Goal: Task Accomplishment & Management: Use online tool/utility

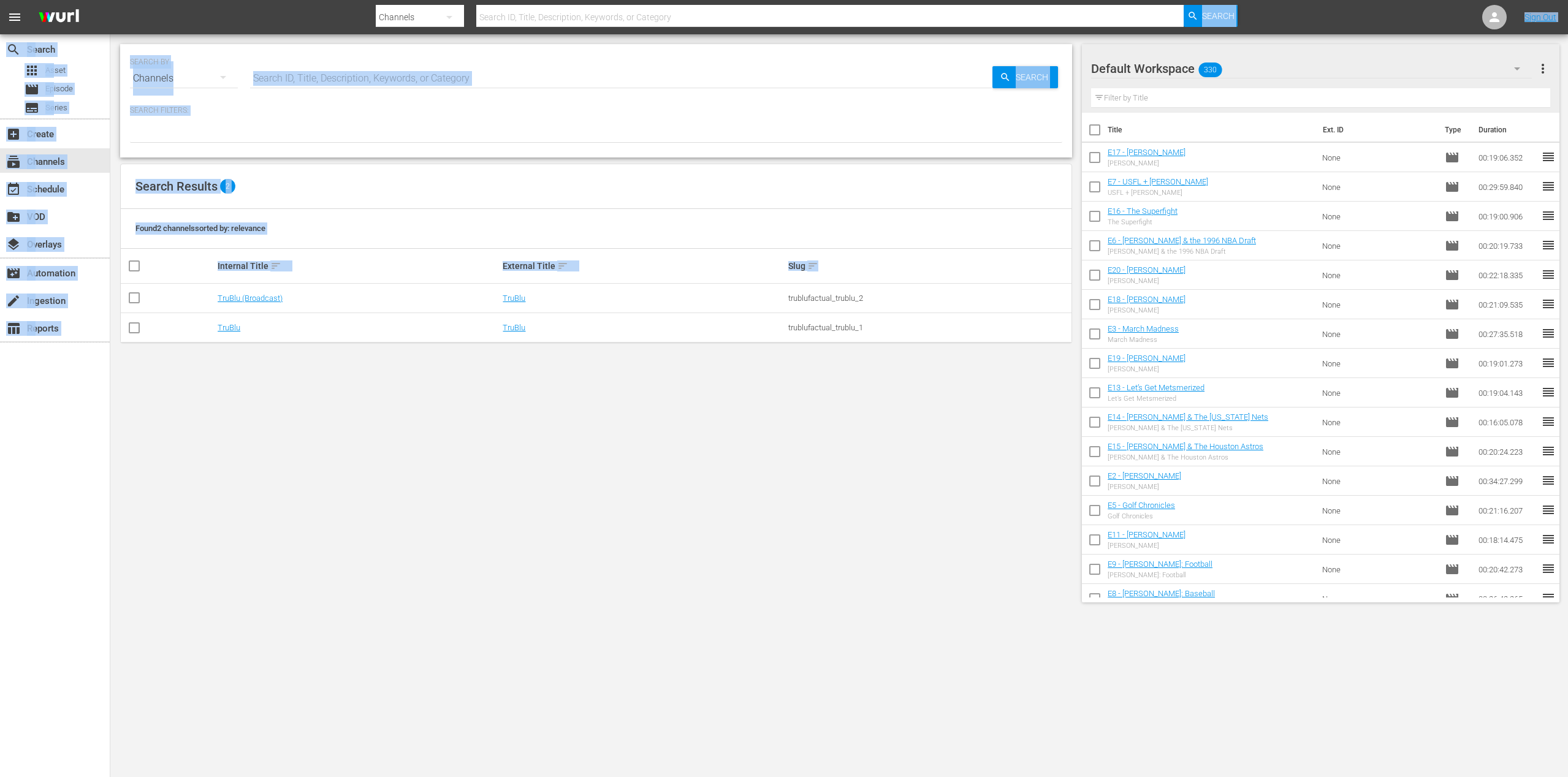
drag, startPoint x: 534, startPoint y: 613, endPoint x: 525, endPoint y: 598, distance: 17.5
click at [529, 603] on body "menu Search By Channels Search ID, Title, Description, Keywords, or Category Se…" at bounding box center [784, 388] width 1568 height 777
click at [515, 591] on div "SEARCH BY Search By Channels Search ID, Title, Description, Keywords, or Catego…" at bounding box center [596, 323] width 972 height 577
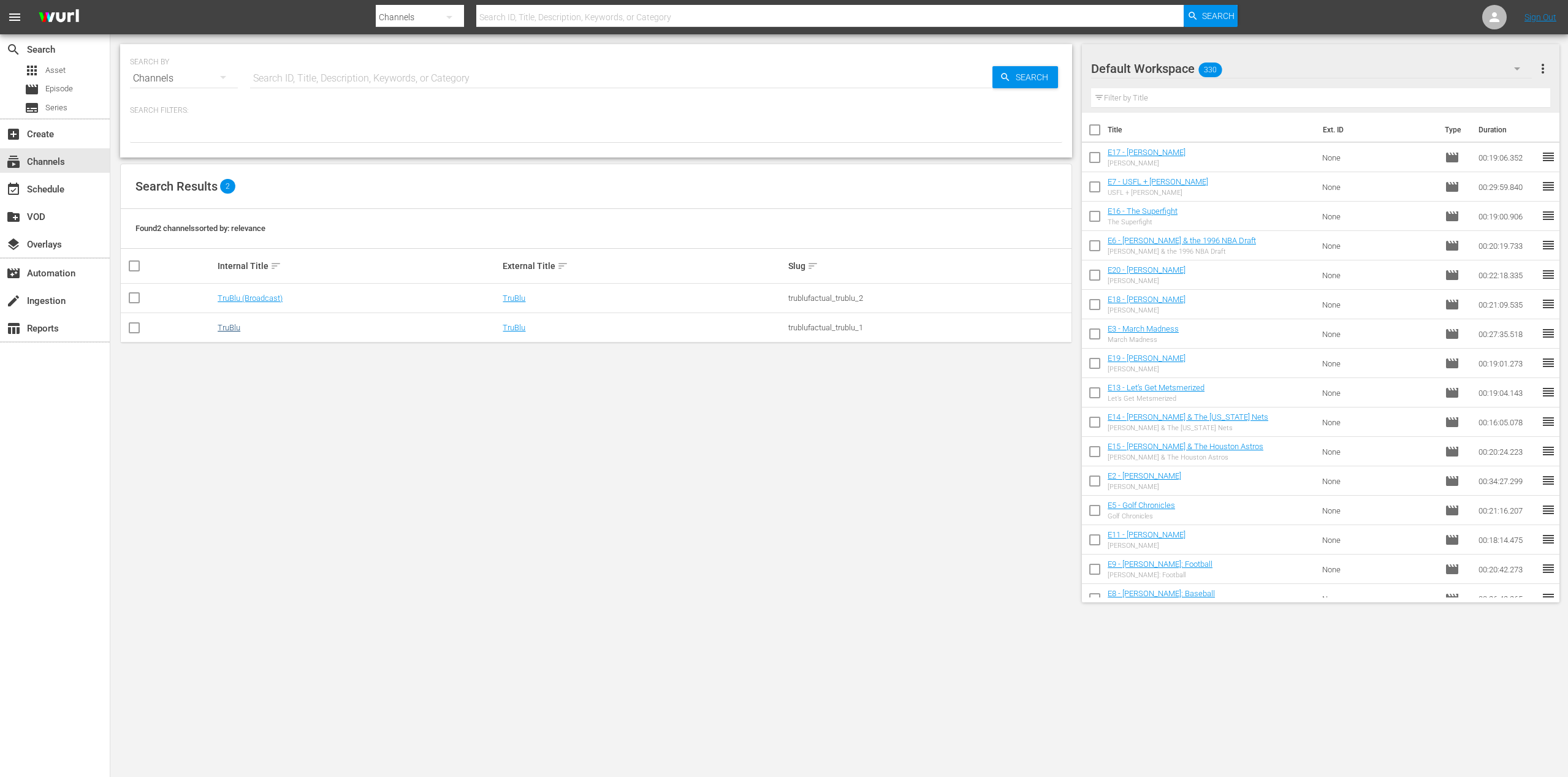
click at [218, 330] on link "TruBlu" at bounding box center [228, 327] width 23 height 9
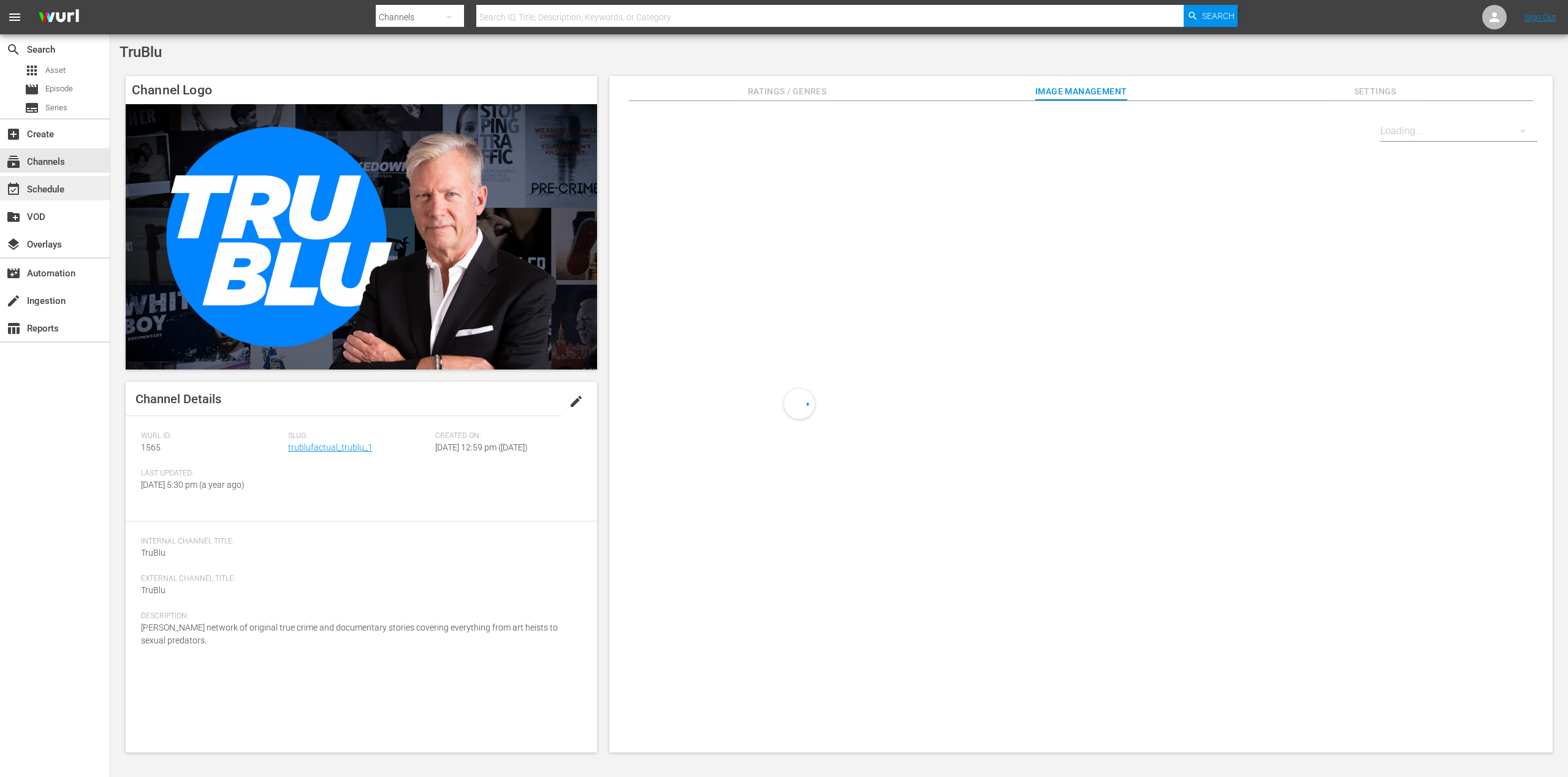
click at [74, 185] on div "event_available Schedule" at bounding box center [55, 188] width 110 height 24
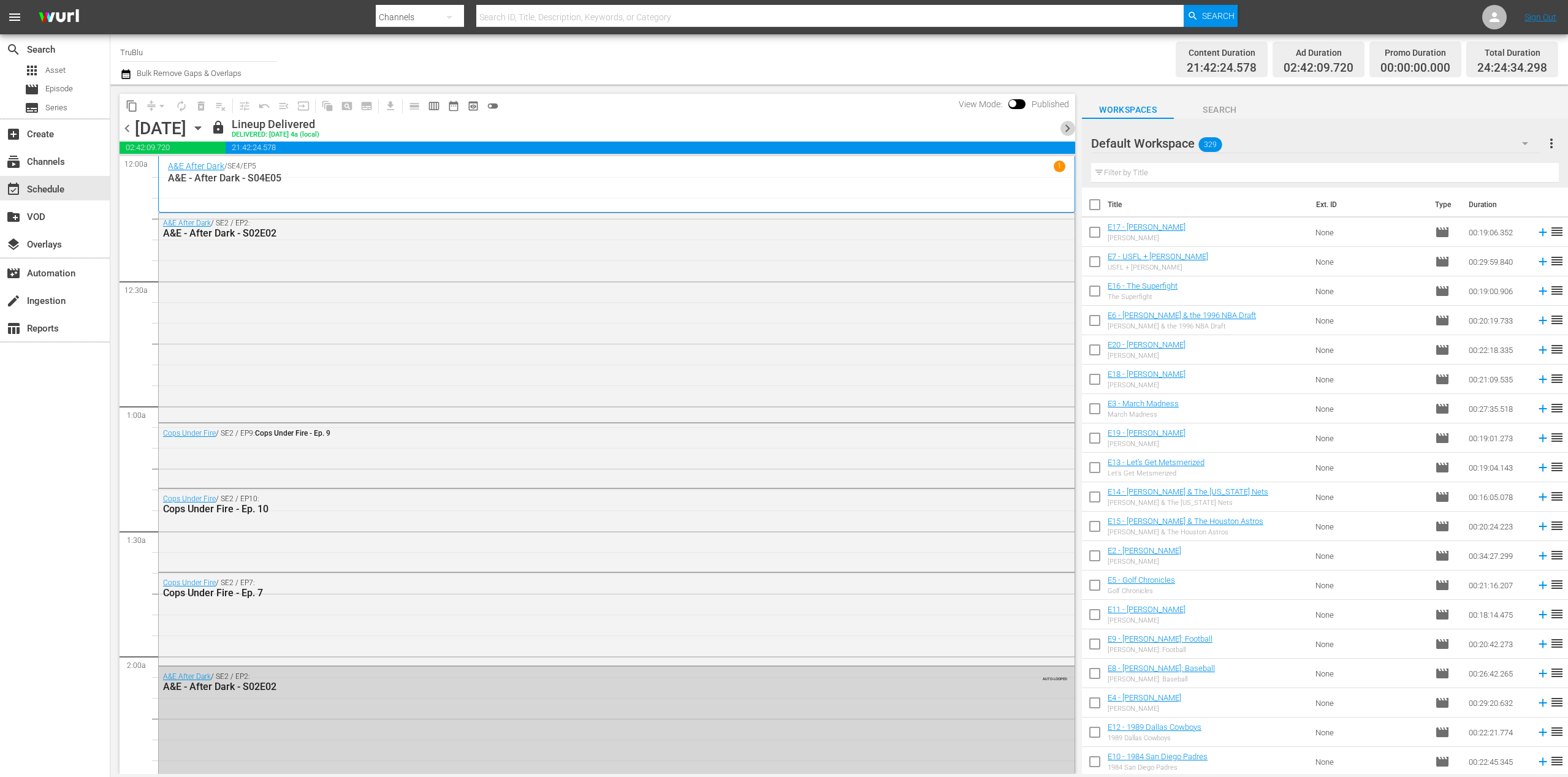
click at [1066, 128] on span "chevron_right" at bounding box center [1067, 129] width 16 height 16
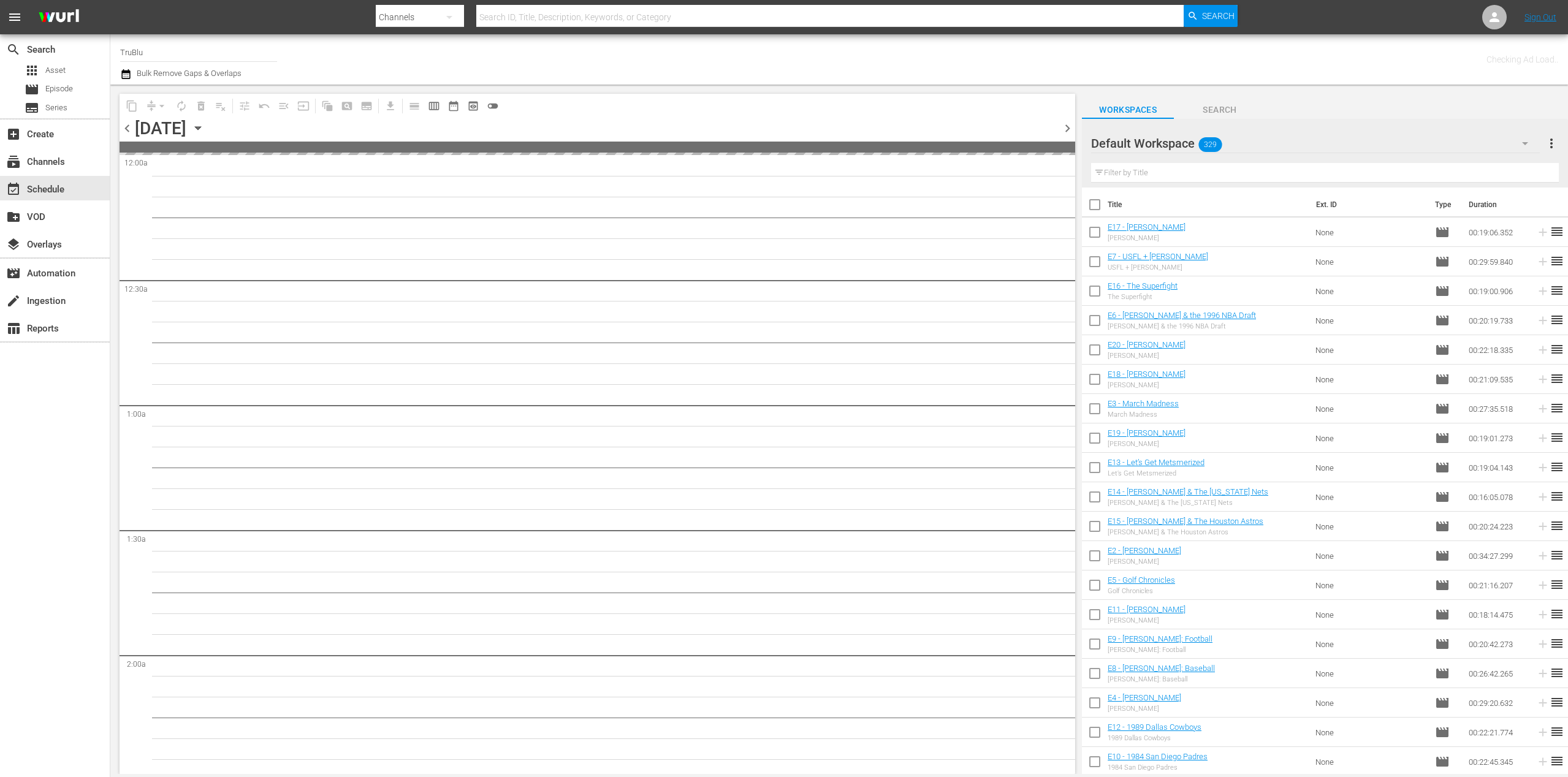
click at [1066, 128] on span "chevron_right" at bounding box center [1067, 129] width 16 height 16
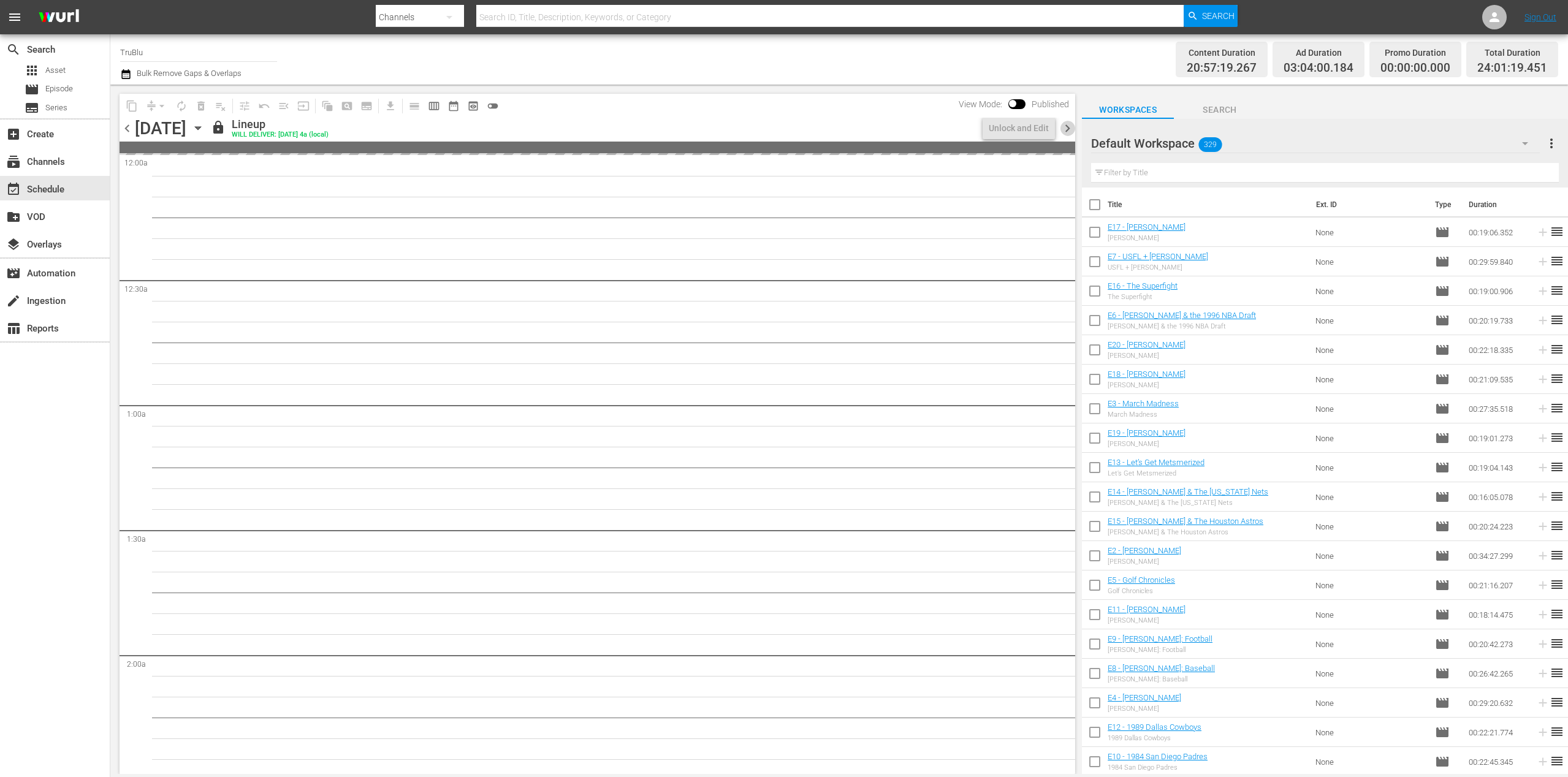
click at [1063, 129] on span "chevron_right" at bounding box center [1067, 129] width 16 height 16
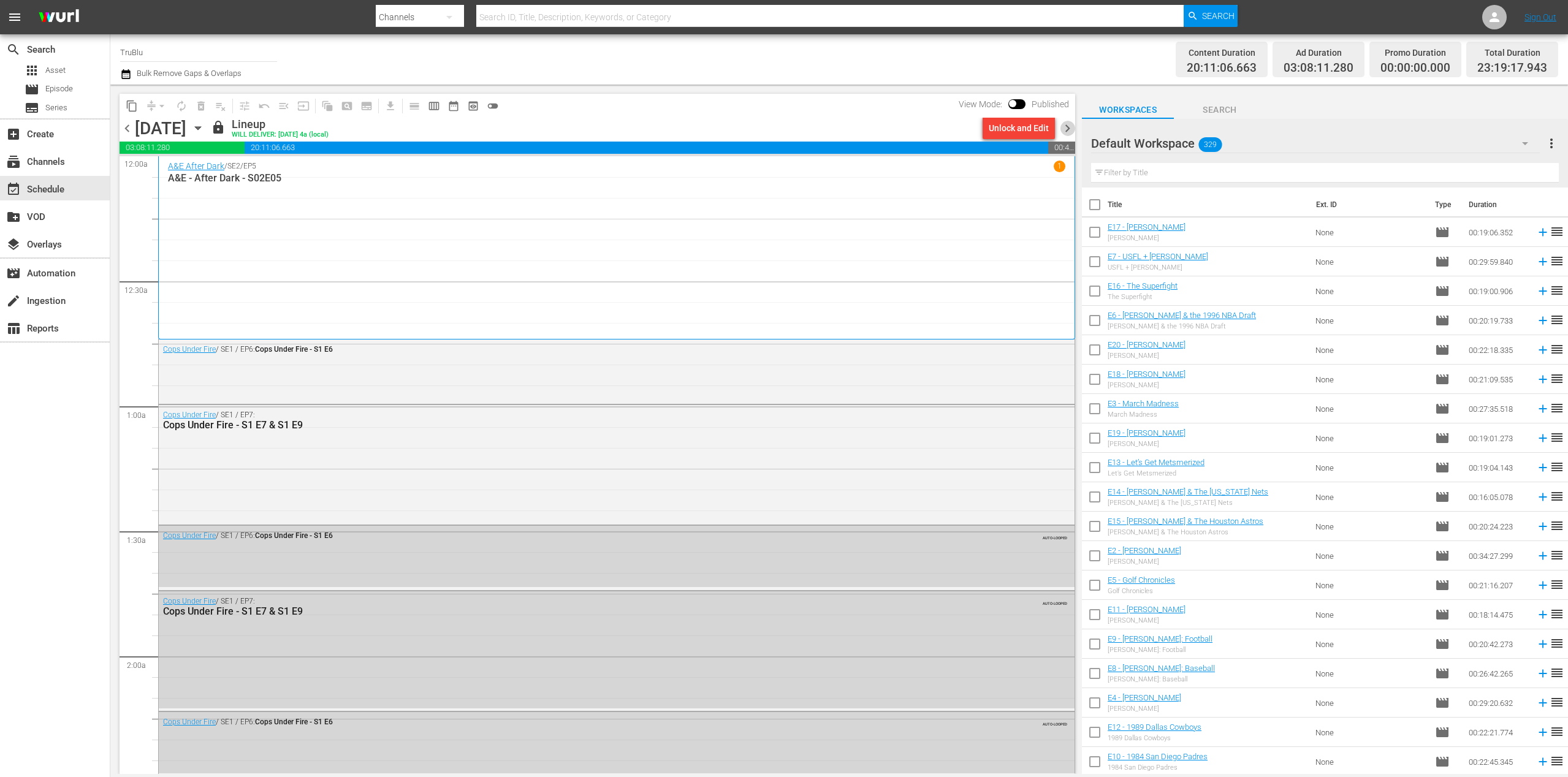
click at [1067, 130] on span "chevron_right" at bounding box center [1067, 129] width 16 height 16
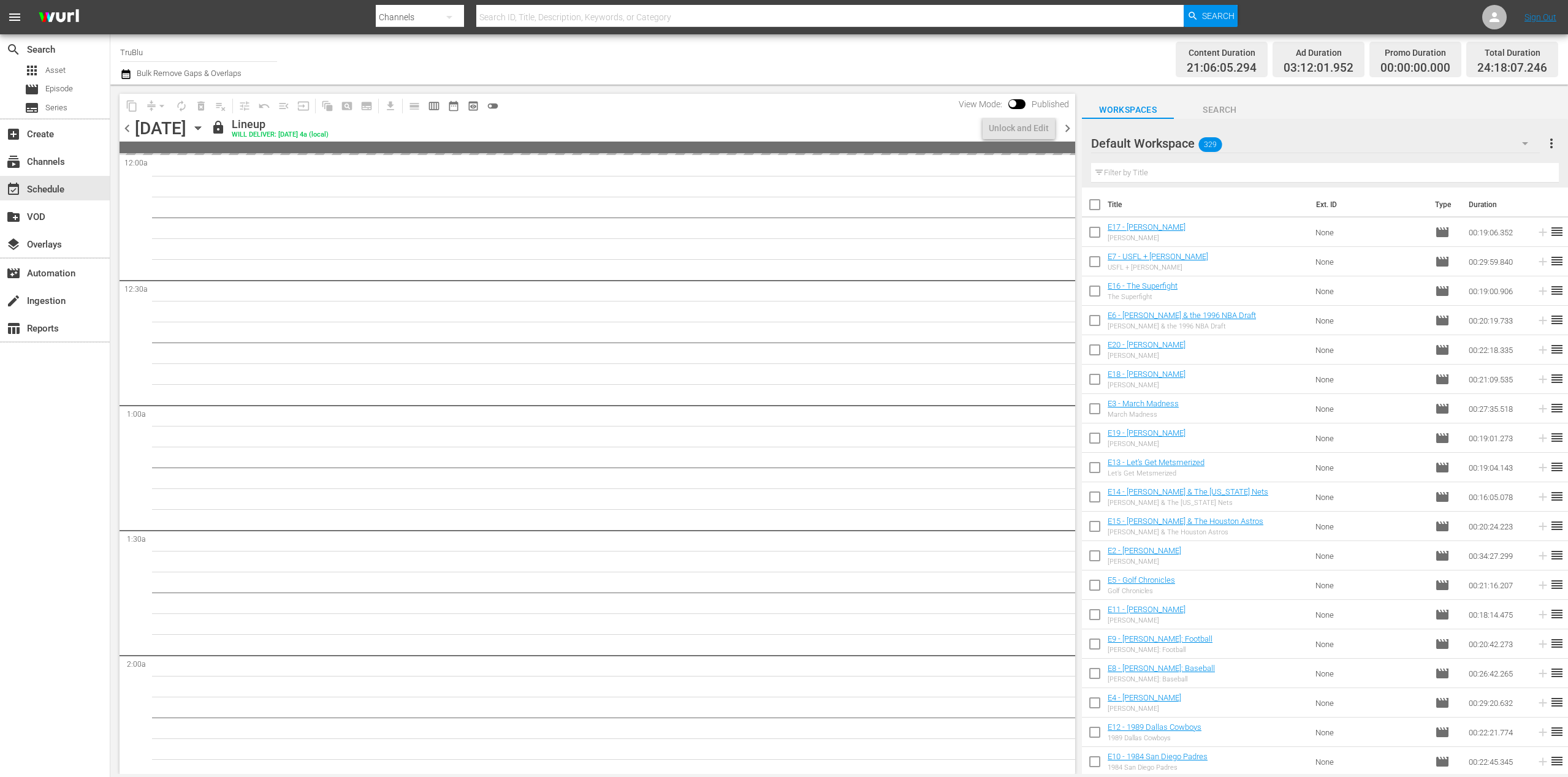
click at [1067, 130] on span "chevron_right" at bounding box center [1067, 129] width 16 height 16
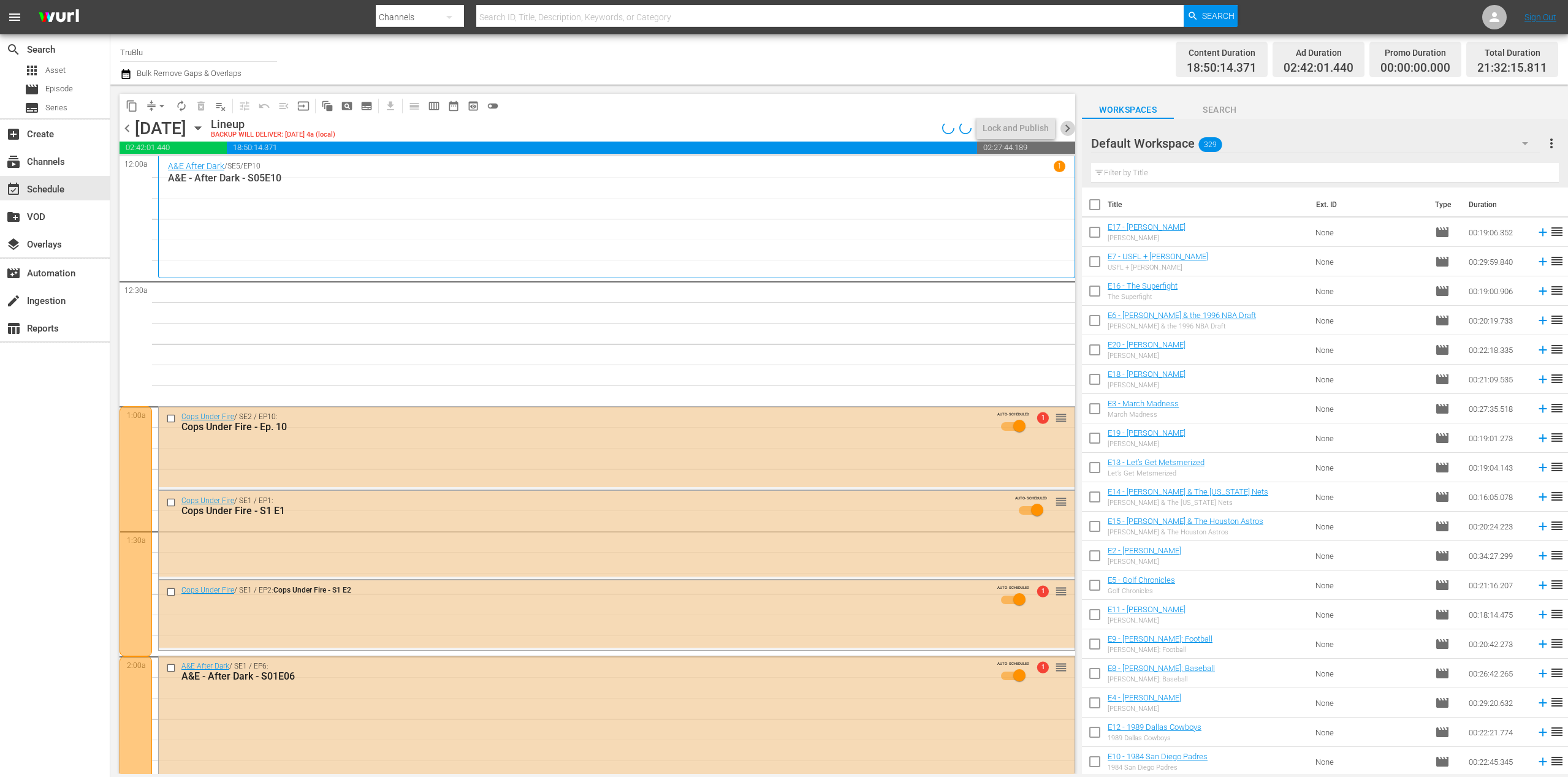
click at [1067, 130] on span "chevron_right" at bounding box center [1067, 129] width 16 height 16
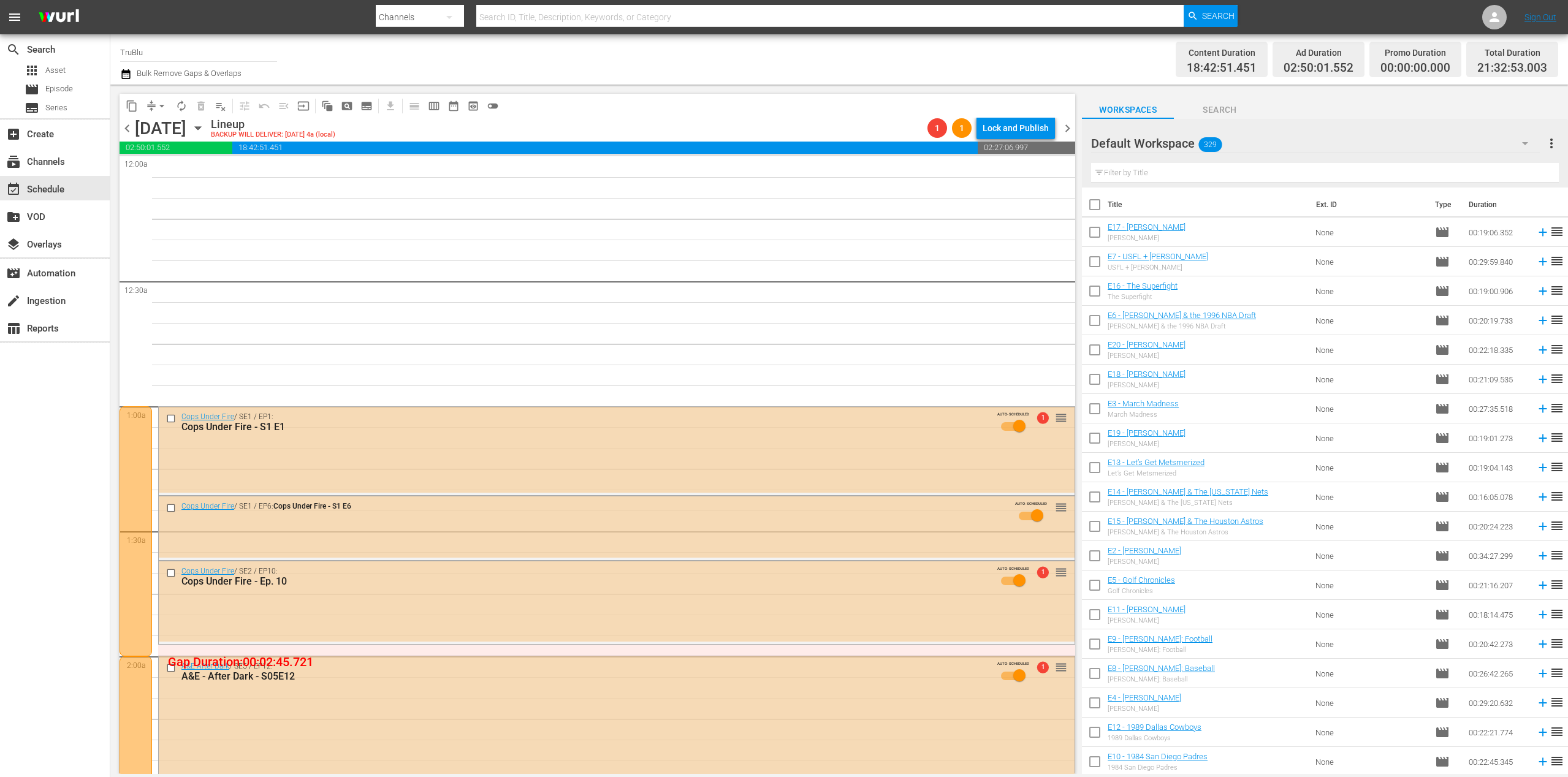
scroll to position [789, 0]
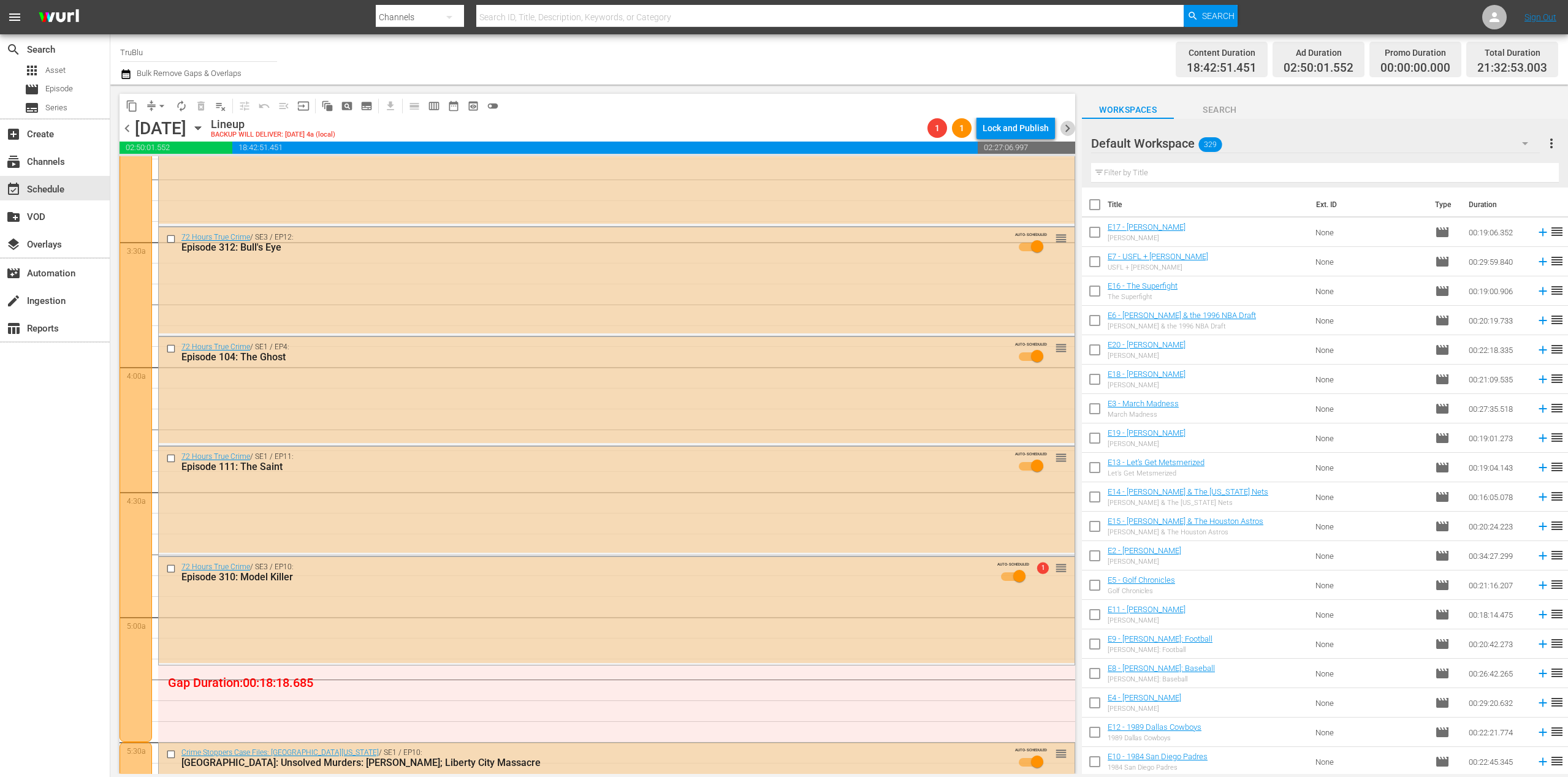
click at [1064, 127] on span "chevron_right" at bounding box center [1067, 129] width 16 height 16
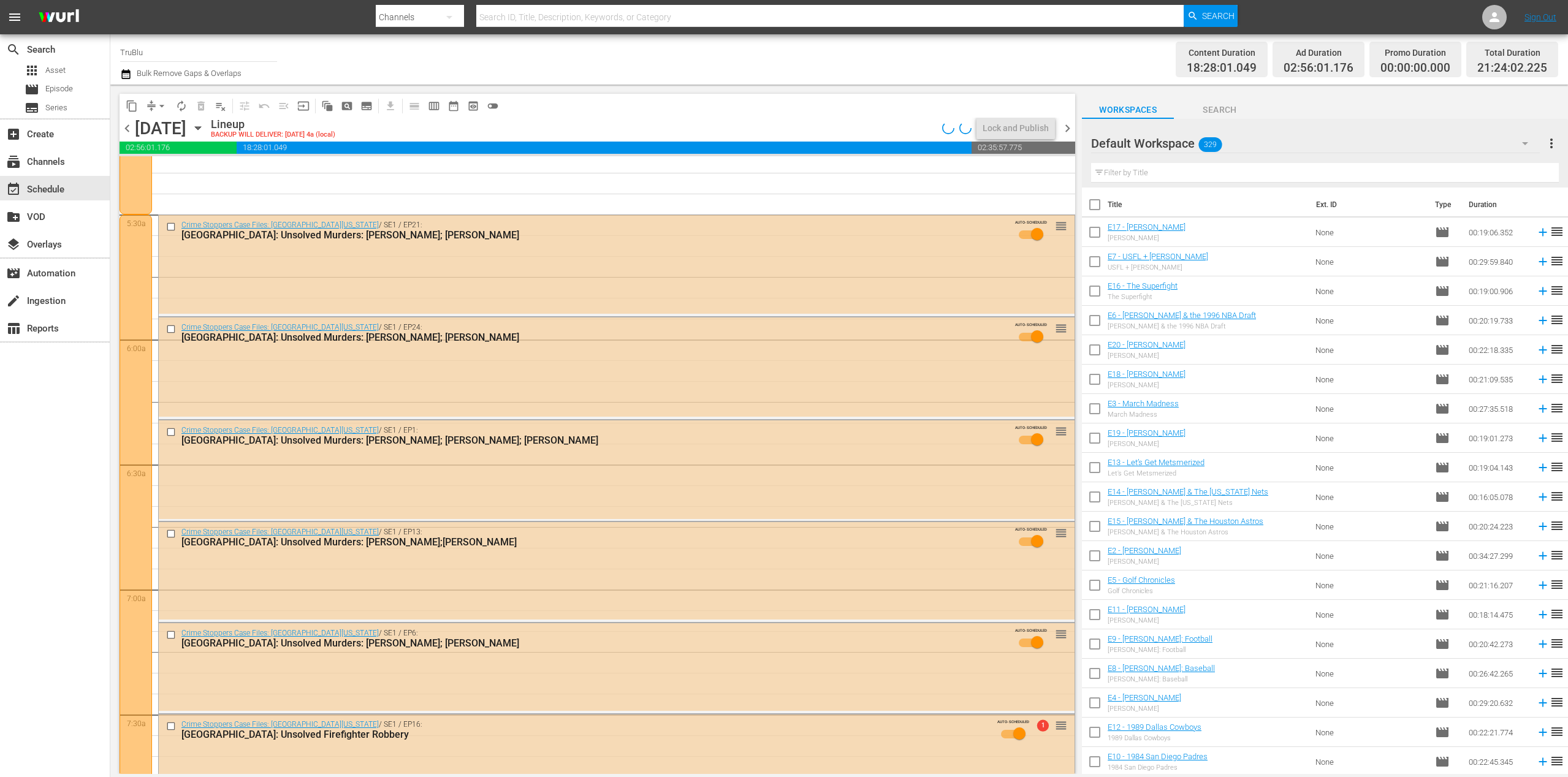
scroll to position [1479, 0]
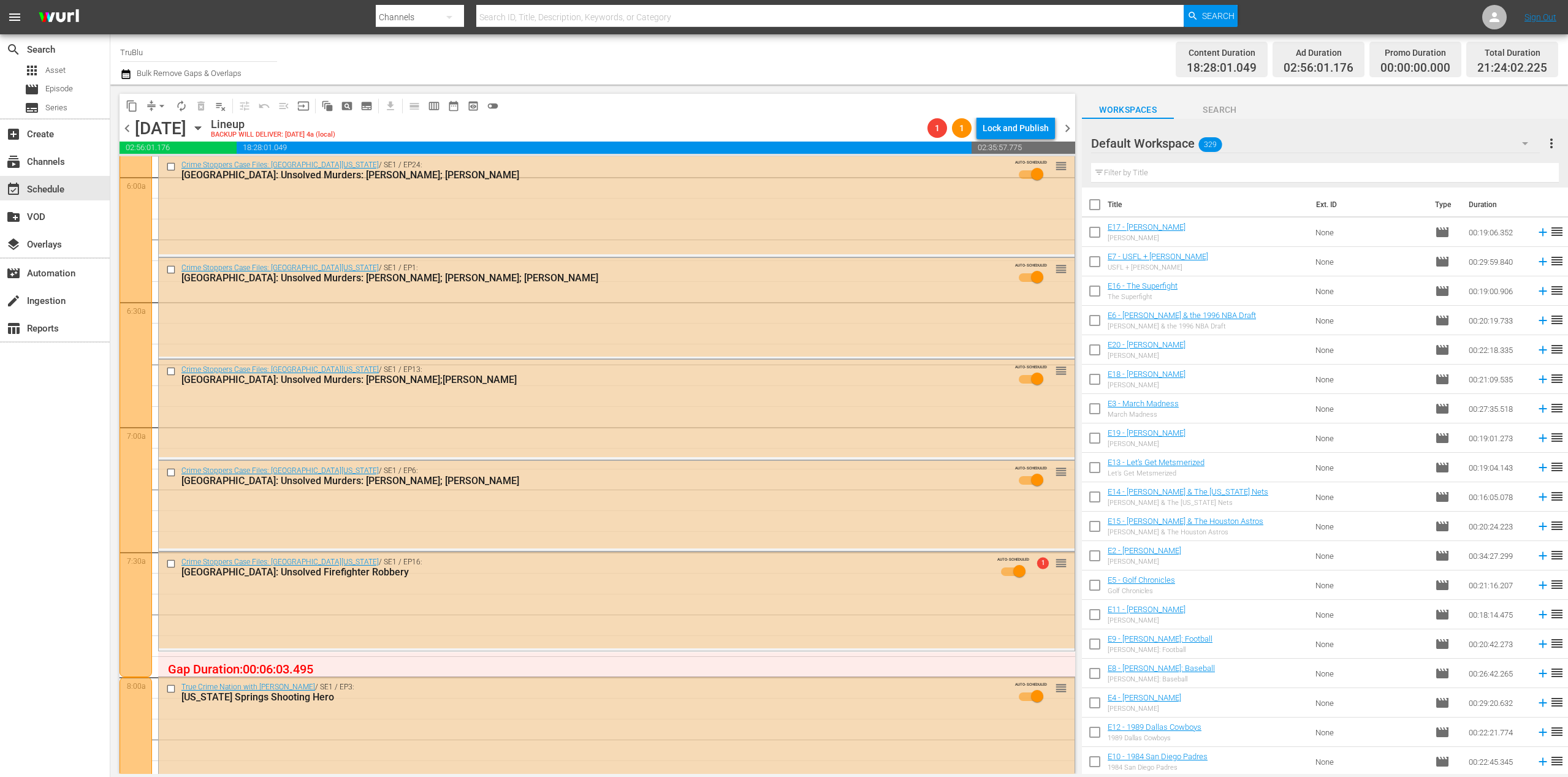
click at [1067, 128] on span "chevron_right" at bounding box center [1067, 129] width 16 height 16
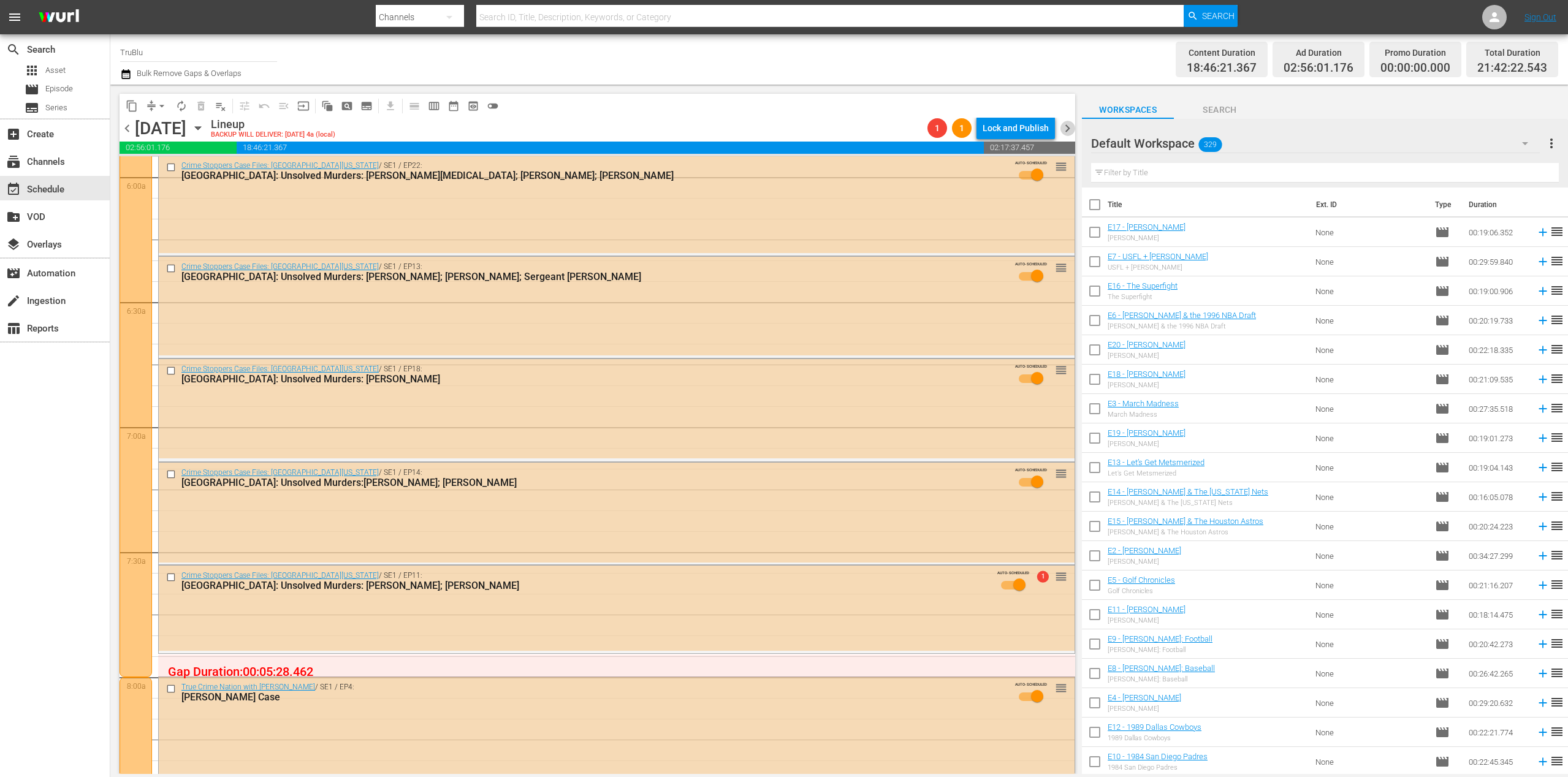
click at [1065, 128] on span "chevron_right" at bounding box center [1067, 129] width 16 height 16
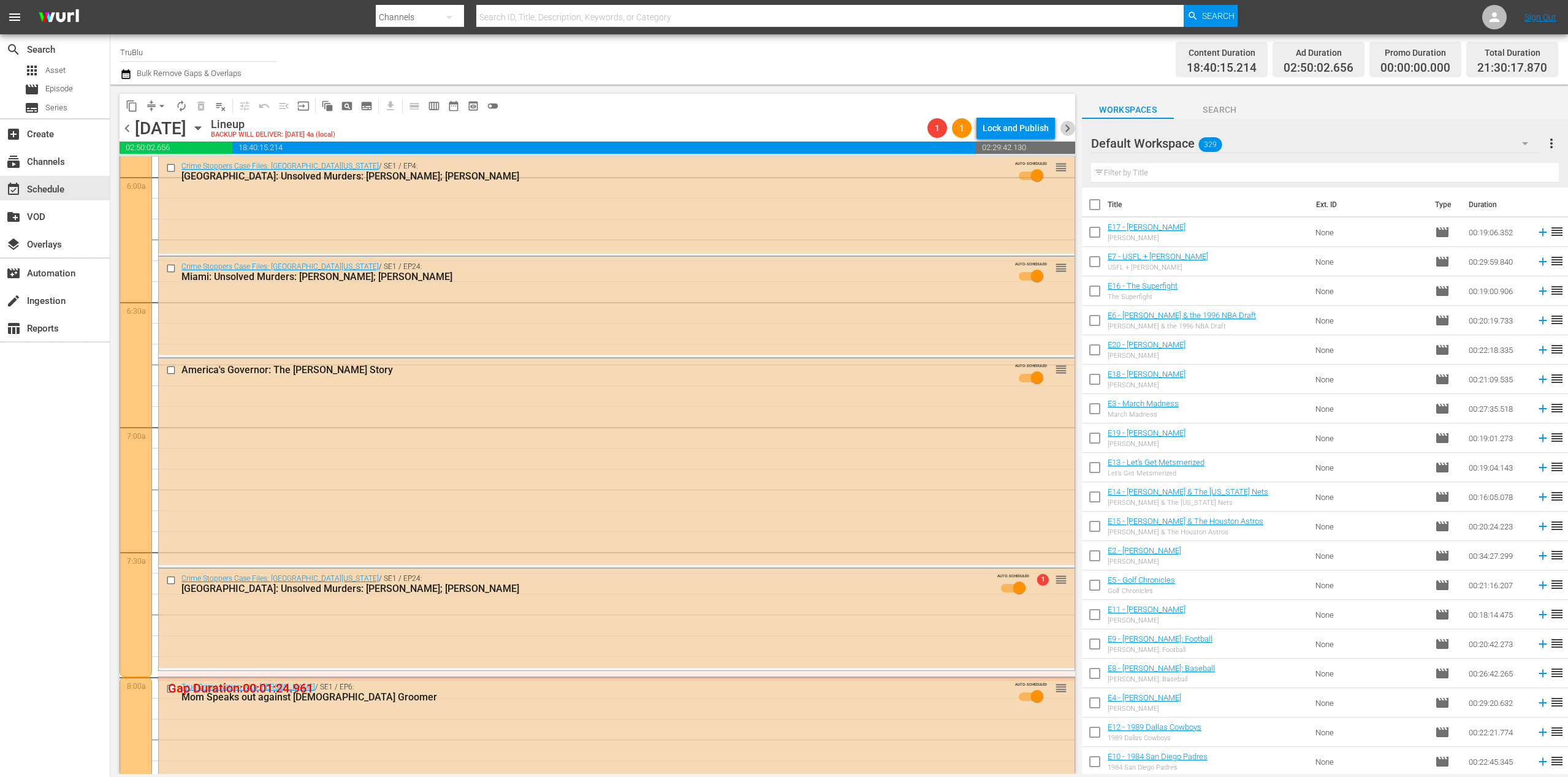
click at [1069, 130] on span "chevron_right" at bounding box center [1067, 129] width 16 height 16
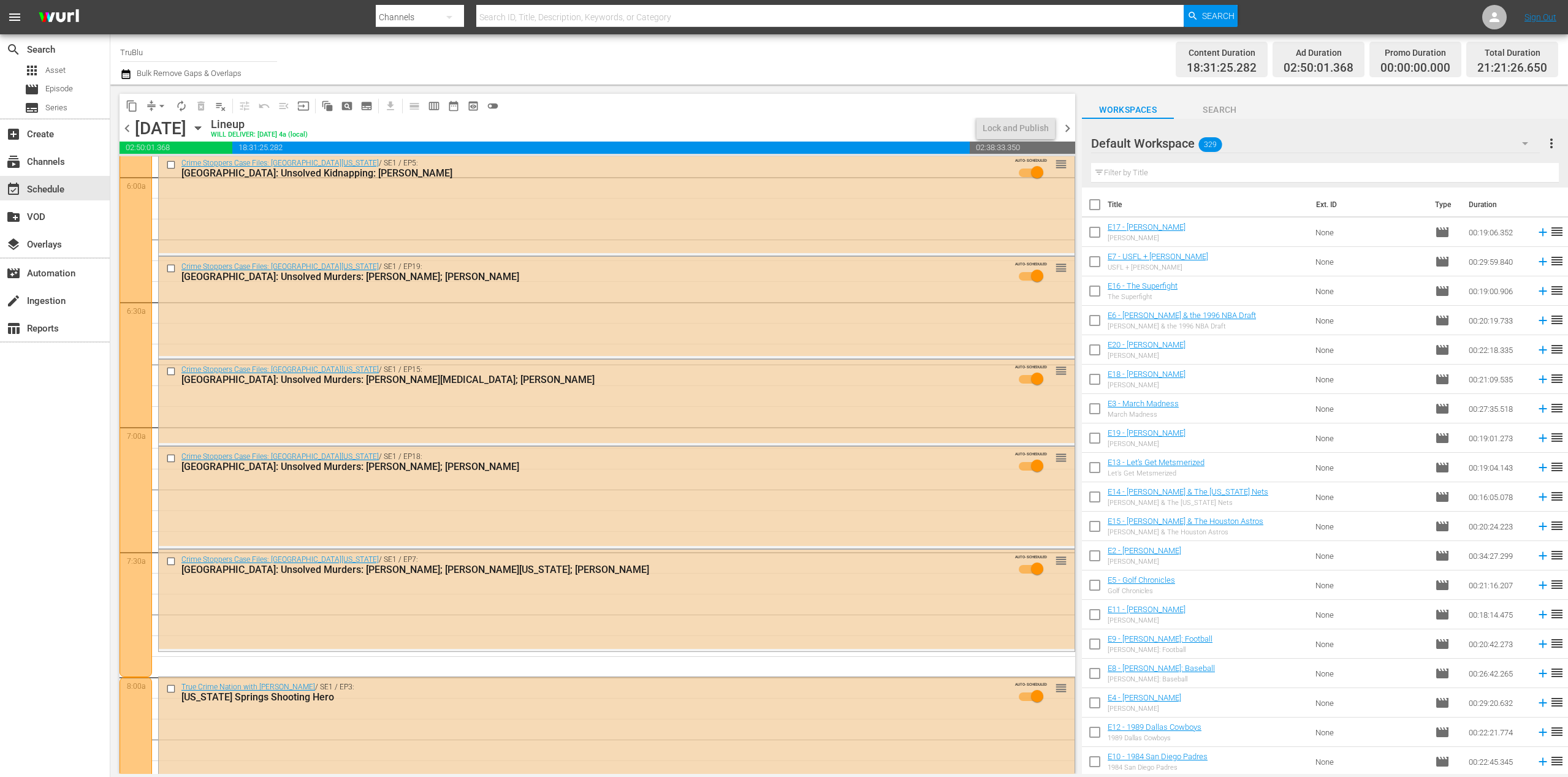
click at [1066, 130] on span "chevron_right" at bounding box center [1067, 129] width 16 height 16
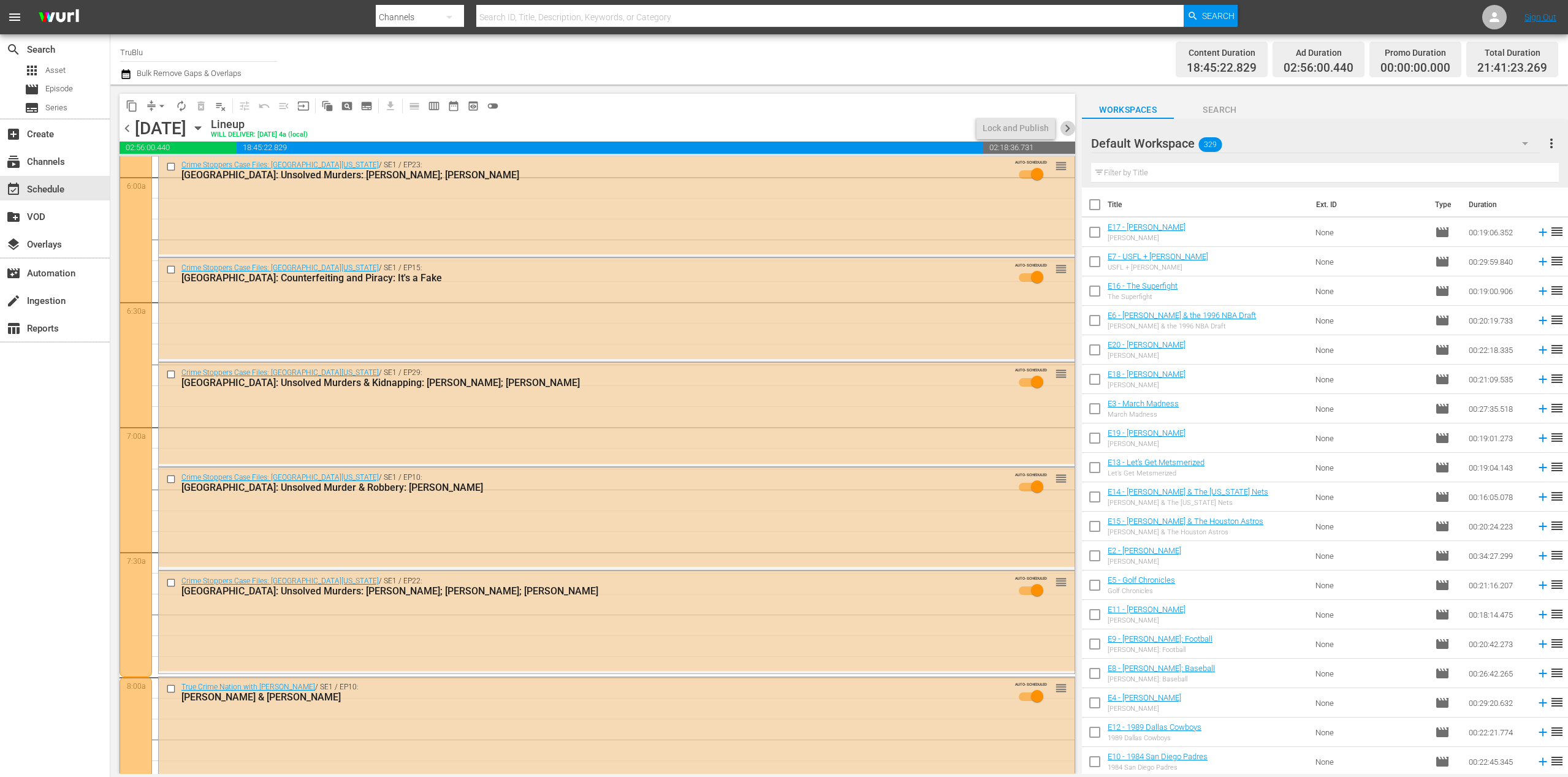
click at [1066, 130] on span "chevron_right" at bounding box center [1067, 129] width 16 height 16
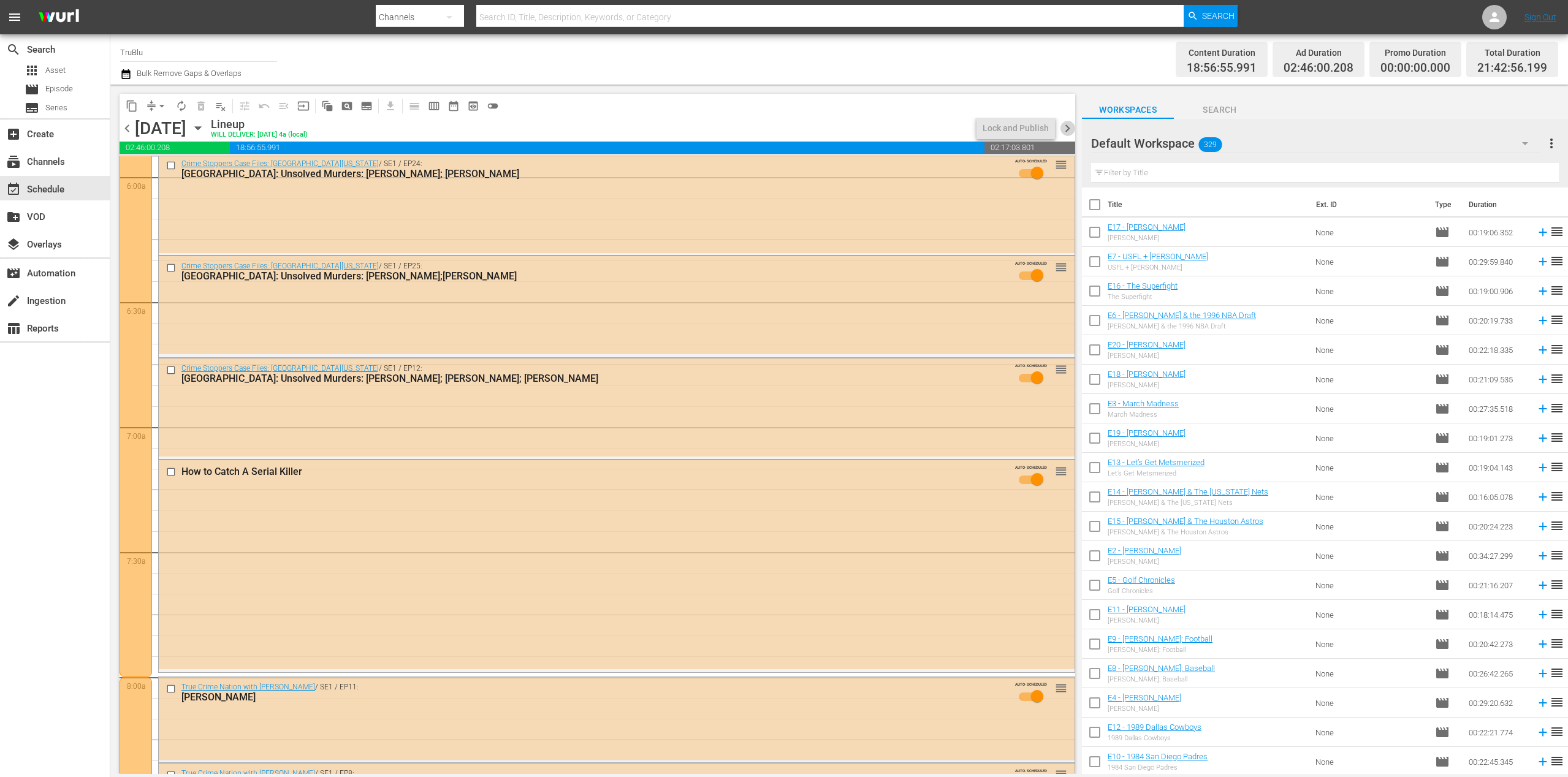
click at [1066, 130] on span "chevron_right" at bounding box center [1067, 129] width 16 height 16
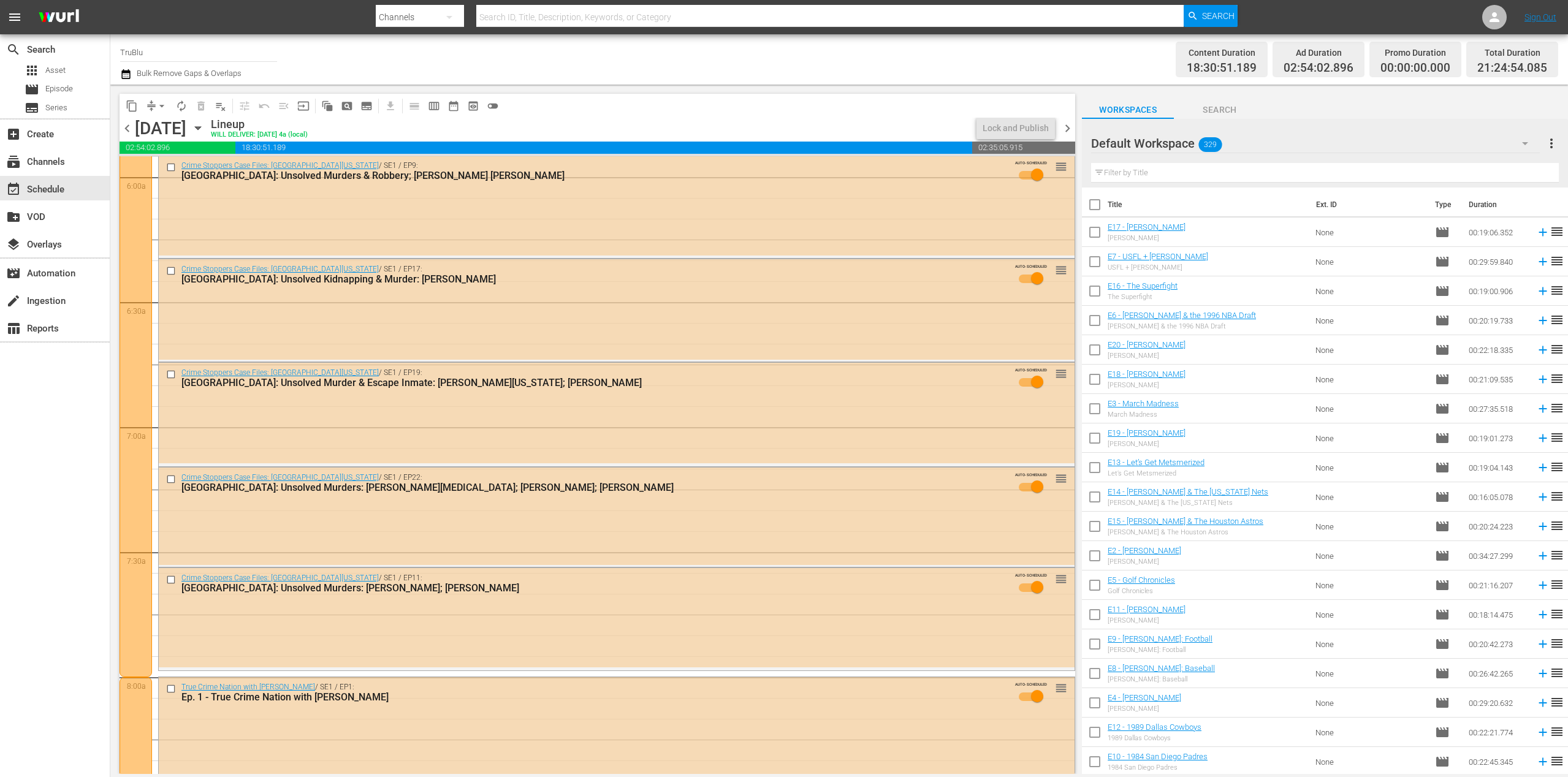
click at [1066, 130] on span "chevron_right" at bounding box center [1067, 129] width 16 height 16
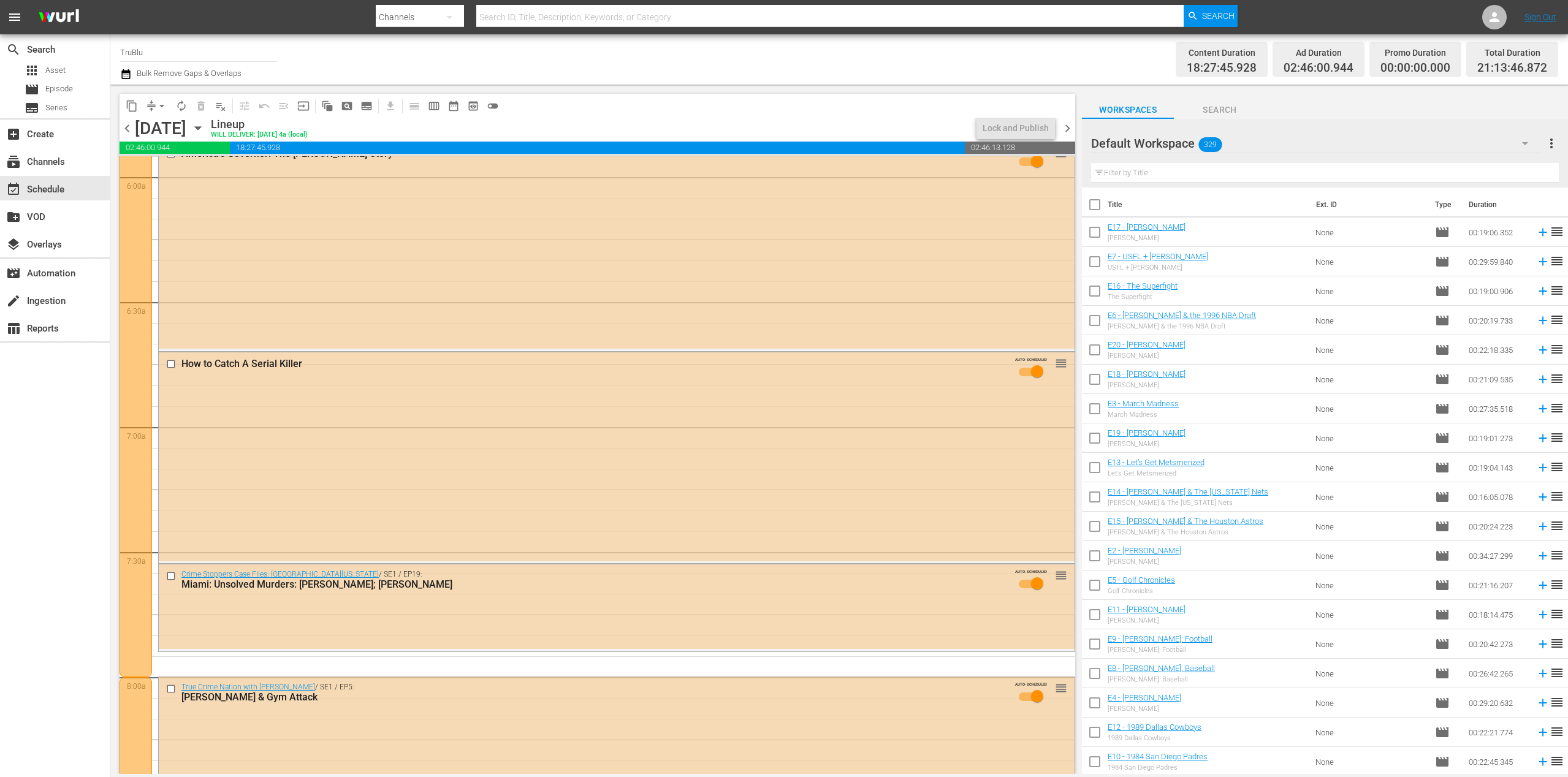
click at [1066, 130] on span "chevron_right" at bounding box center [1067, 129] width 16 height 16
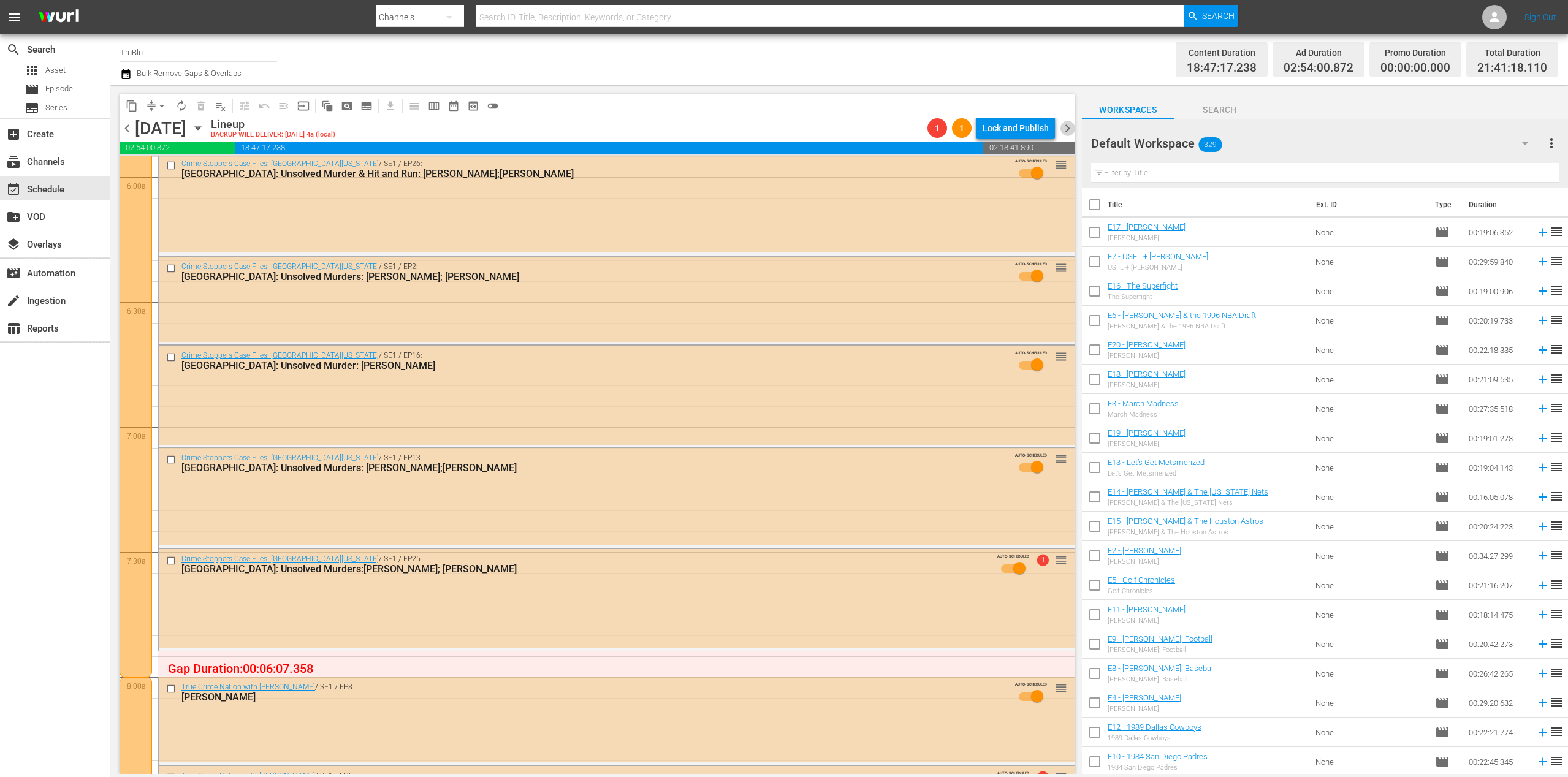
click at [1066, 130] on span "chevron_right" at bounding box center [1067, 129] width 16 height 16
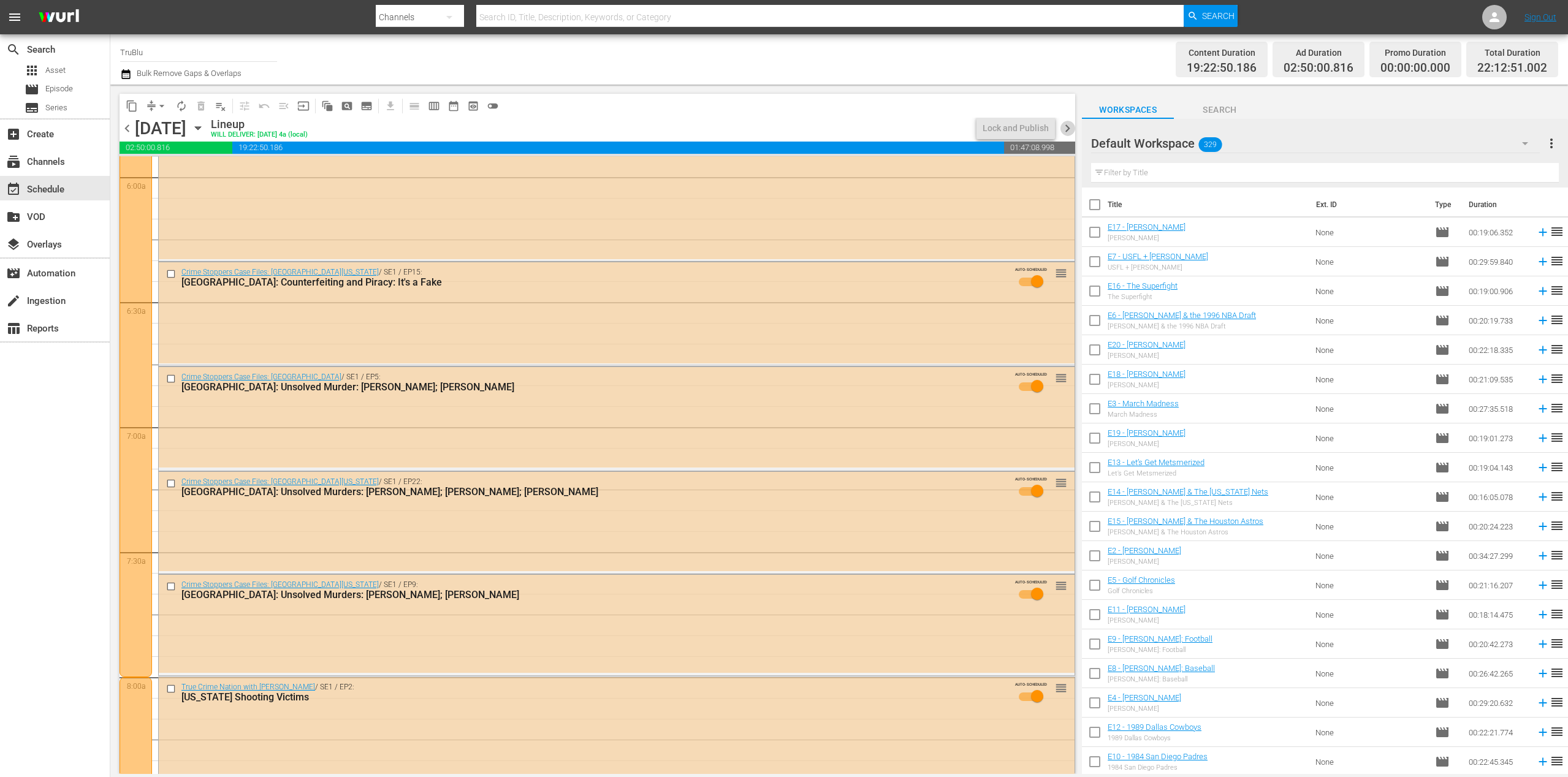
click at [1066, 130] on span "chevron_right" at bounding box center [1067, 129] width 16 height 16
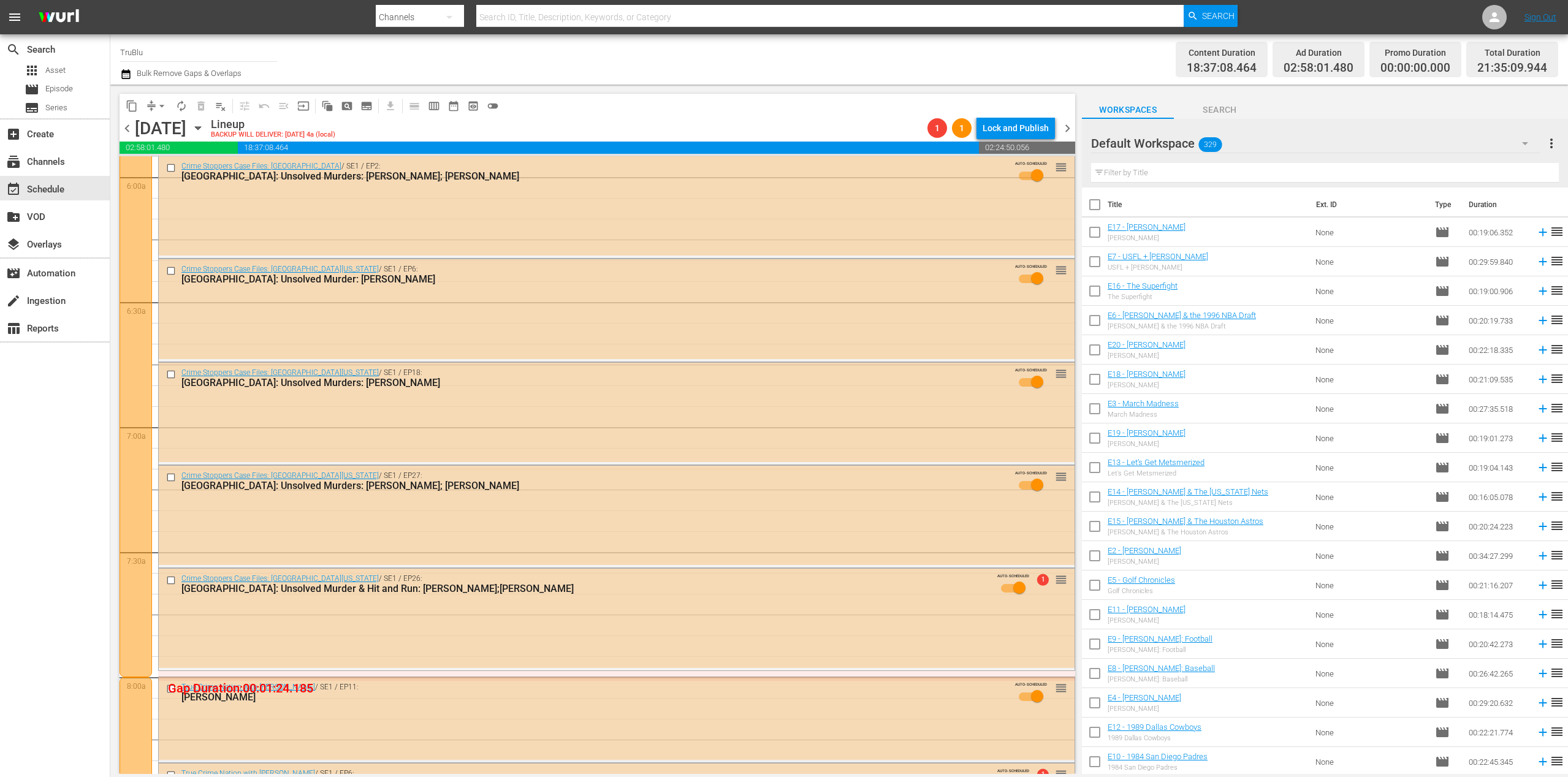
click at [879, 69] on div "Channel Title TruBlu Bulk Remove Gaps & Overlaps" at bounding box center [512, 59] width 784 height 44
click at [549, 108] on div "content_copy compress arrow_drop_down autorenew_outlined delete_forever_outline…" at bounding box center [597, 105] width 956 height 24
click at [543, 115] on div "content_copy compress arrow_drop_down autorenew_outlined delete_forever_outline…" at bounding box center [597, 105] width 956 height 24
click at [543, 115] on div "content_copy compress arrow_drop_down autorenew_outlined delete_forever_outline…" at bounding box center [597, 105] width 956 height 24
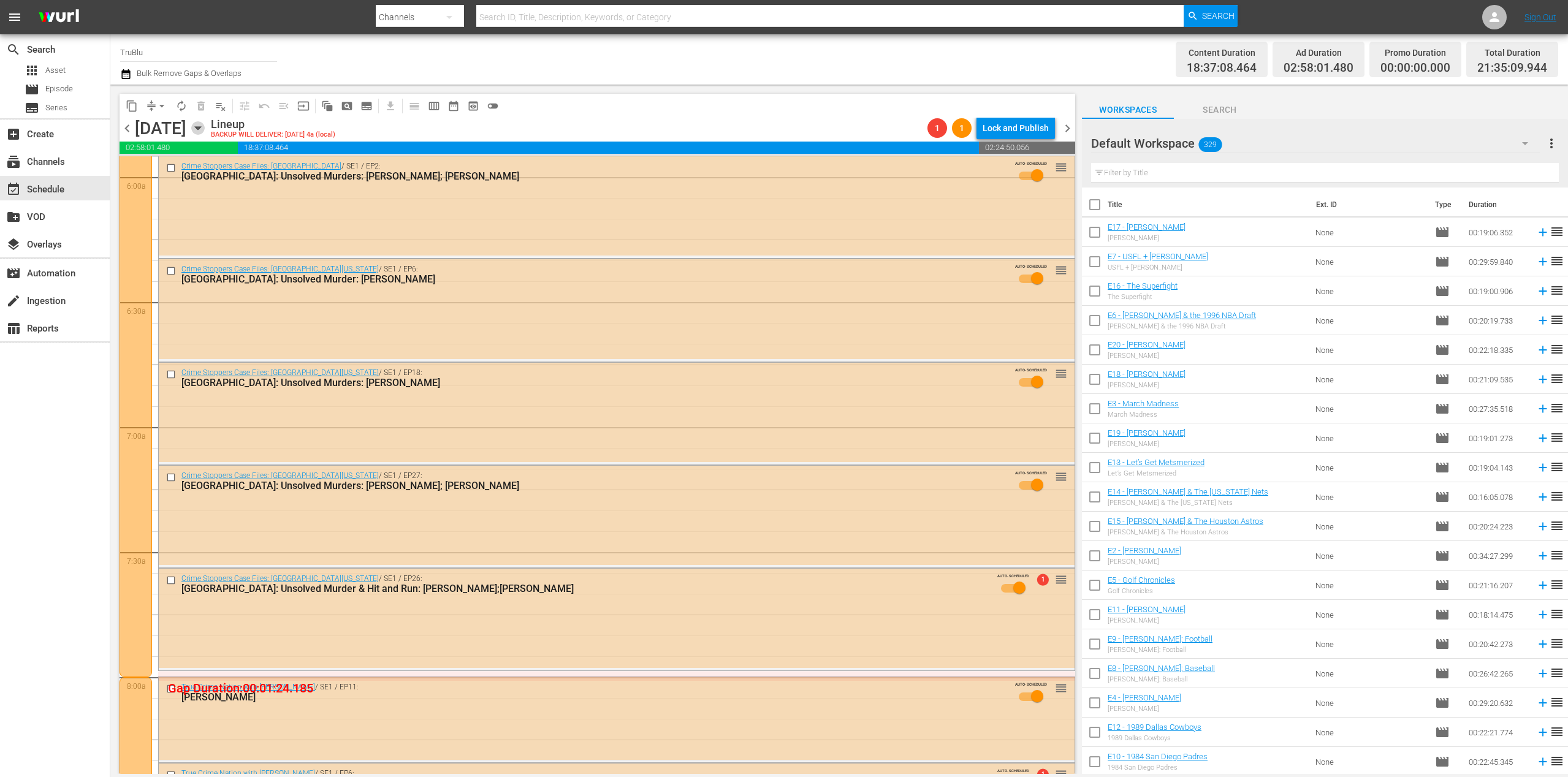
click at [205, 128] on icon "button" at bounding box center [197, 128] width 13 height 13
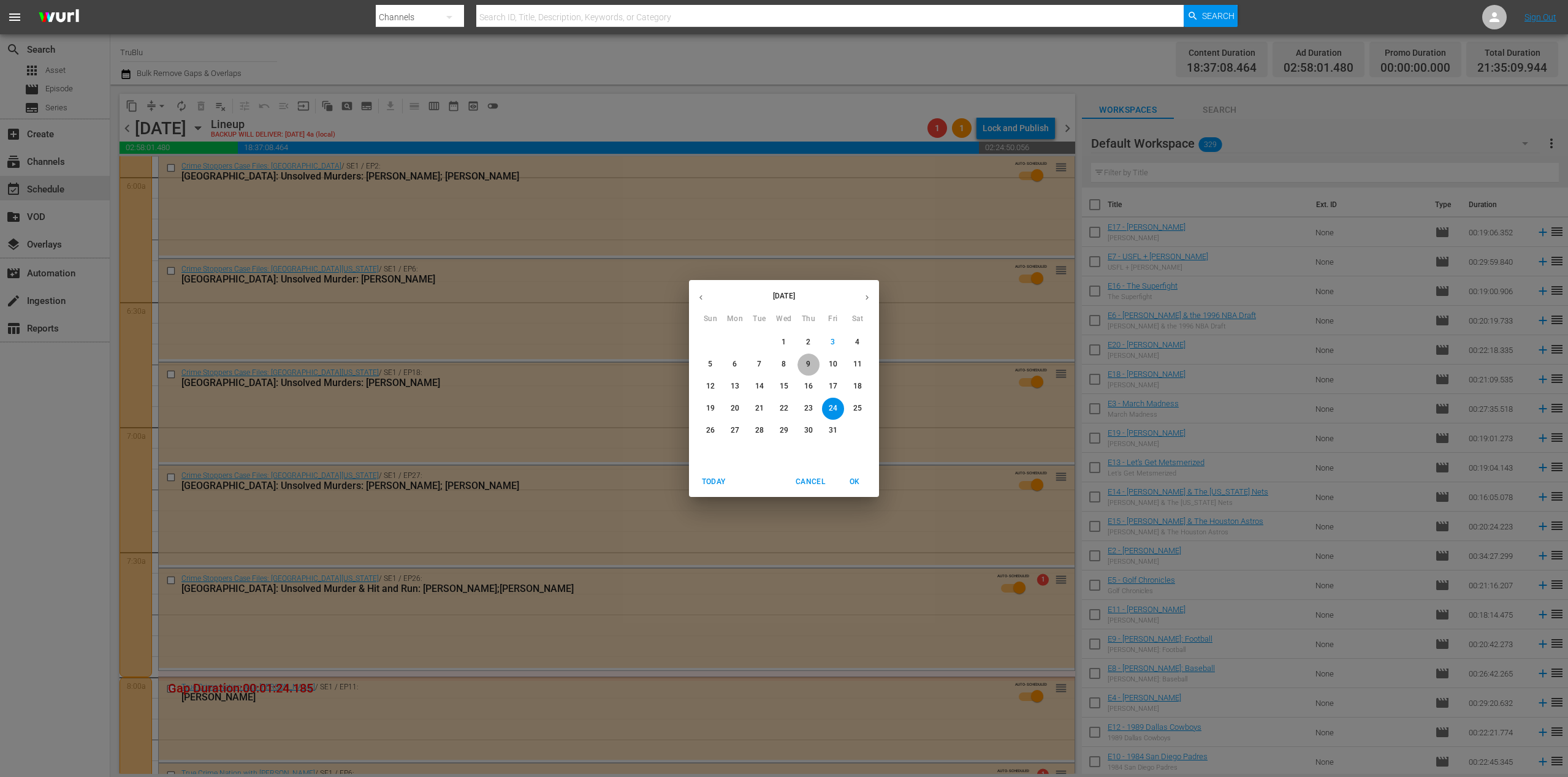
click at [816, 362] on span "9" at bounding box center [809, 364] width 22 height 10
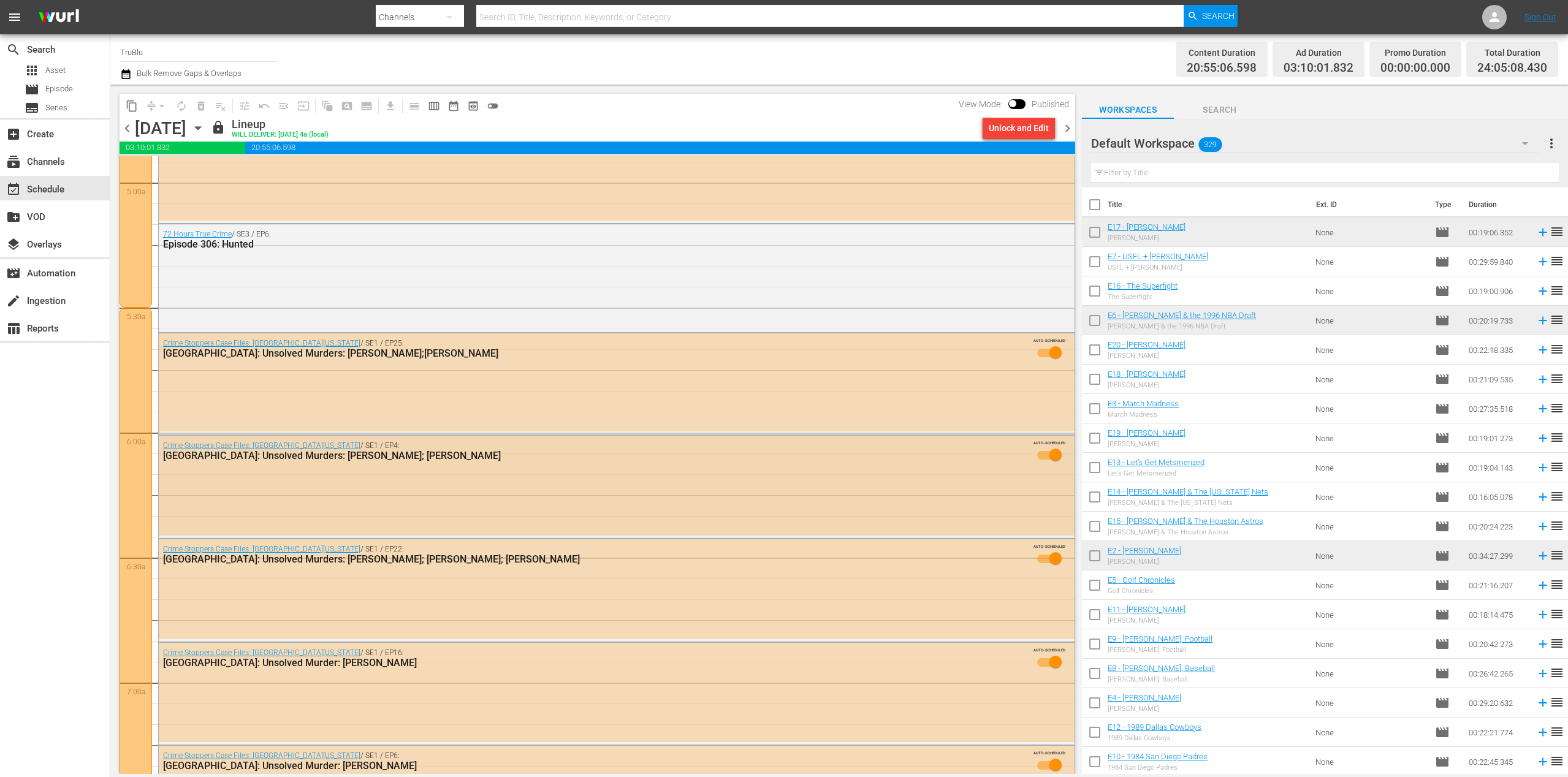
scroll to position [1388, 0]
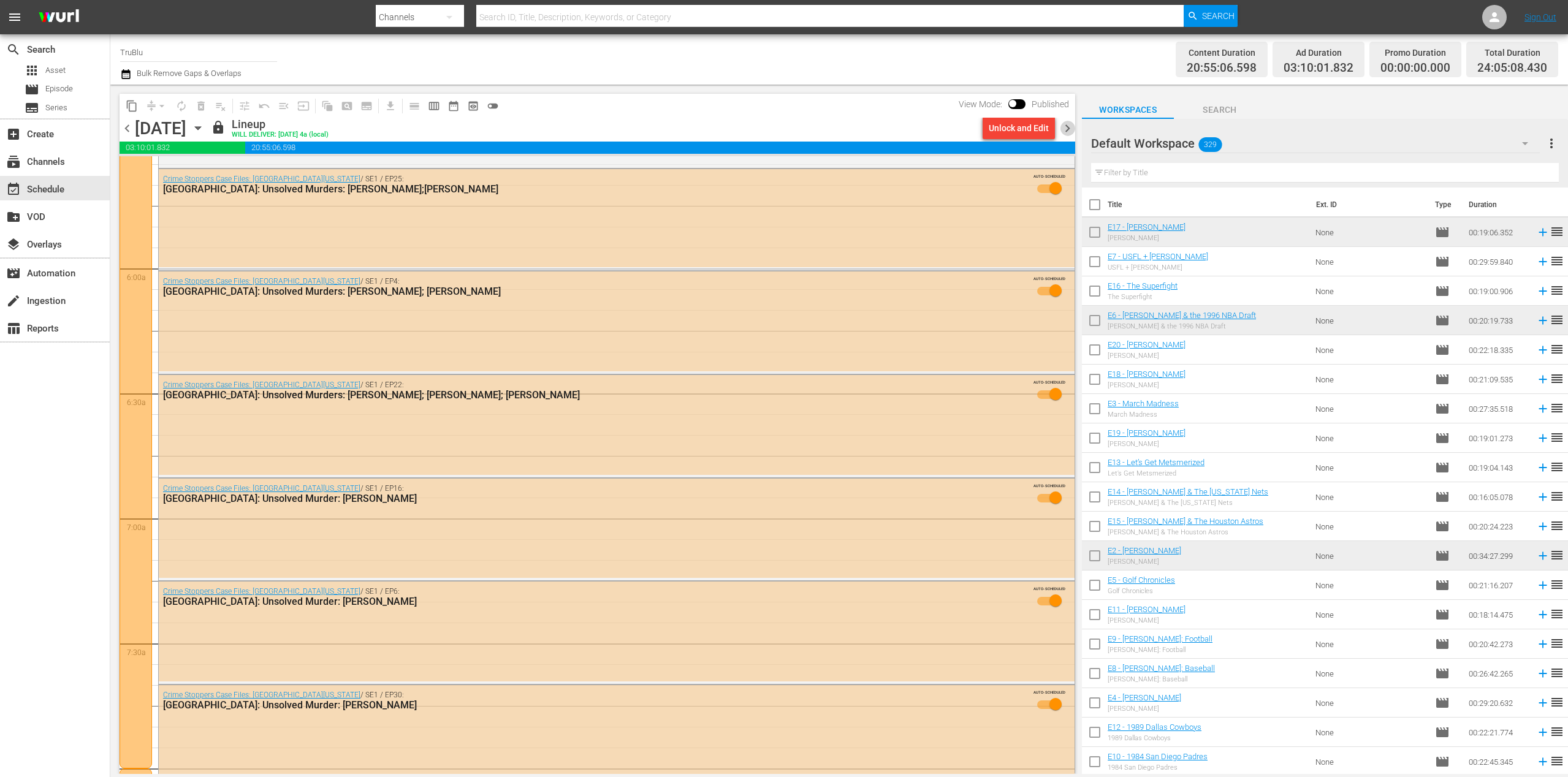
click at [1064, 125] on span "chevron_right" at bounding box center [1067, 129] width 16 height 16
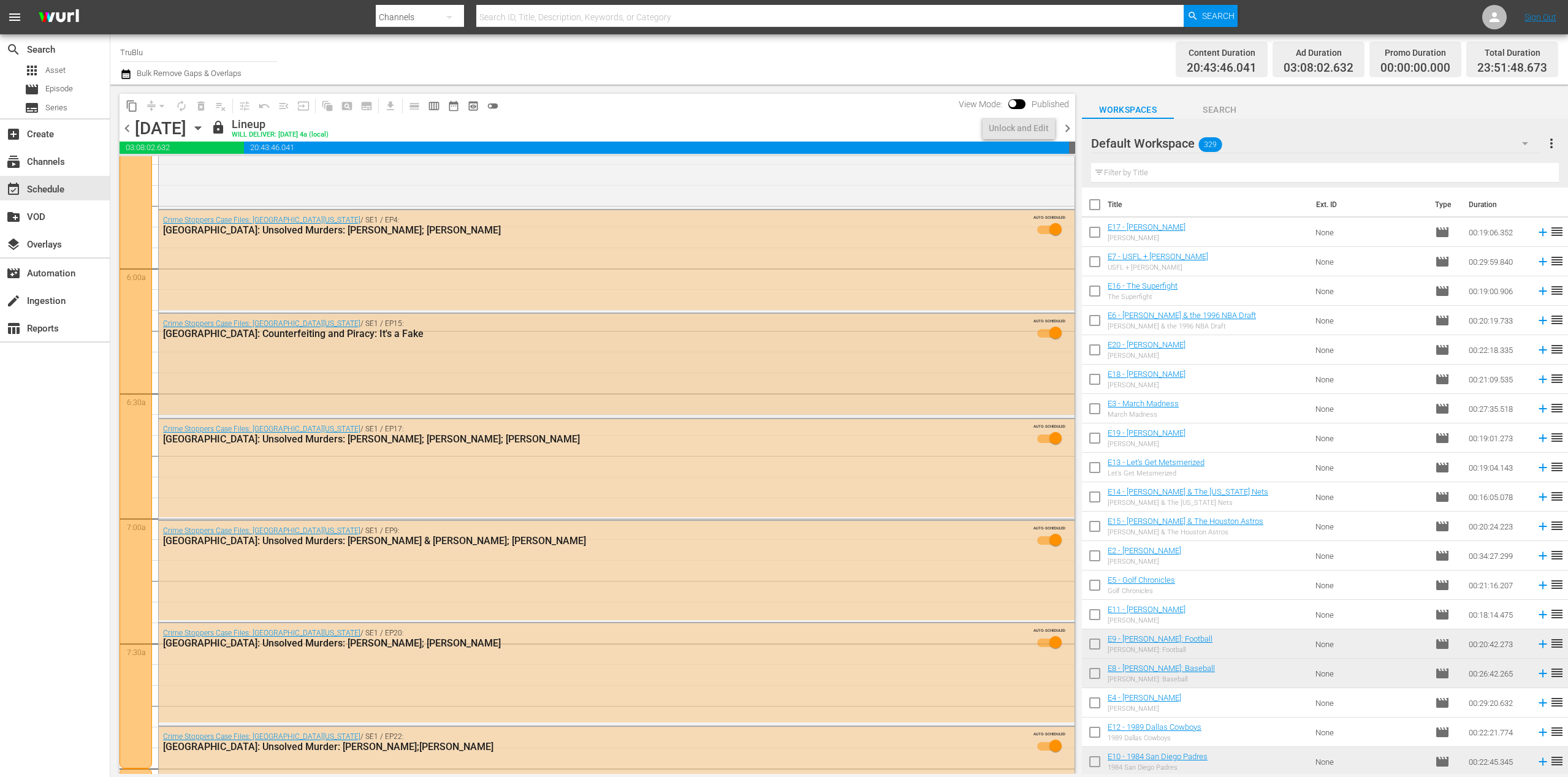
scroll to position [1385, 0]
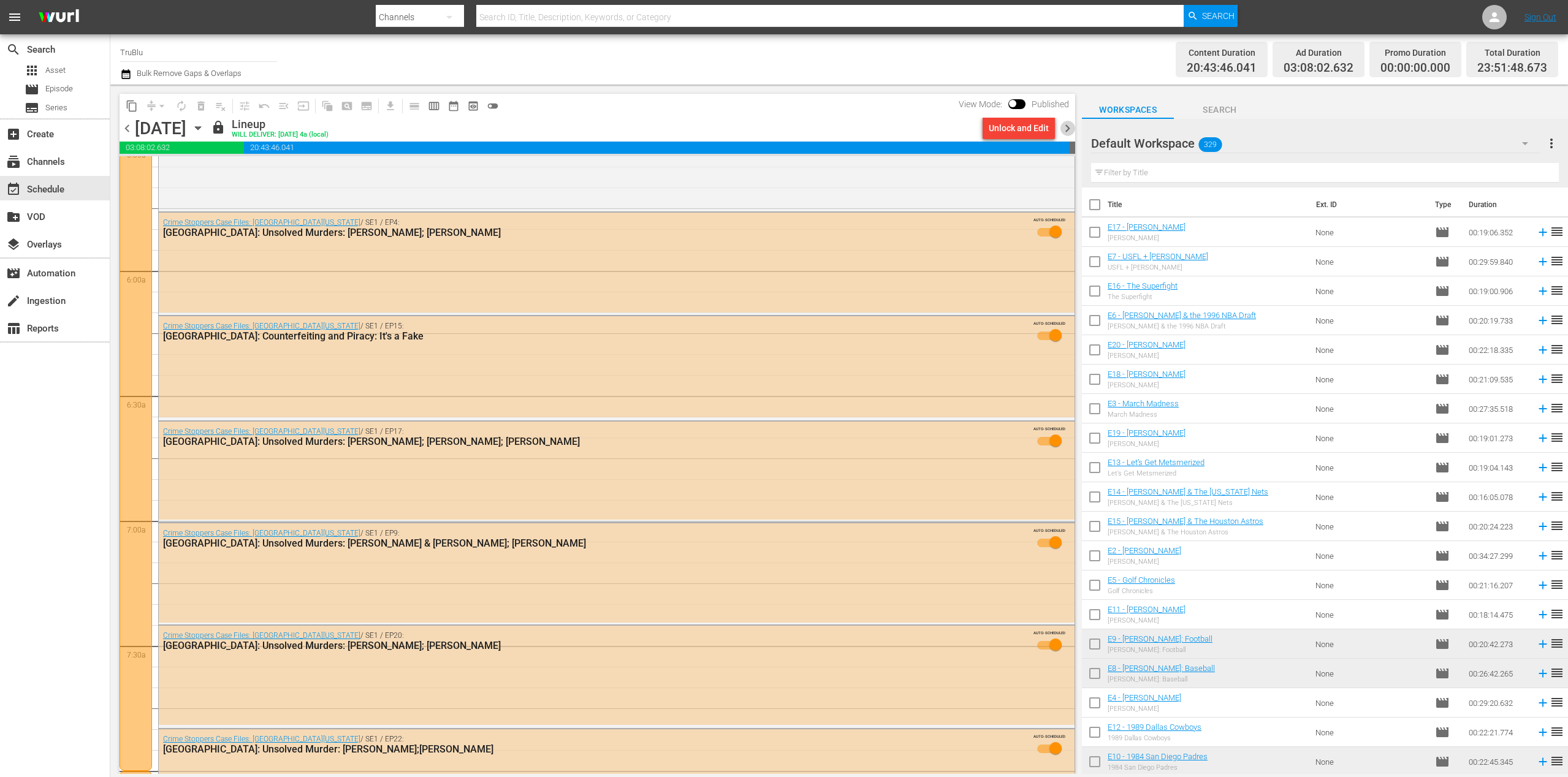
click at [1069, 129] on span "chevron_right" at bounding box center [1067, 129] width 16 height 16
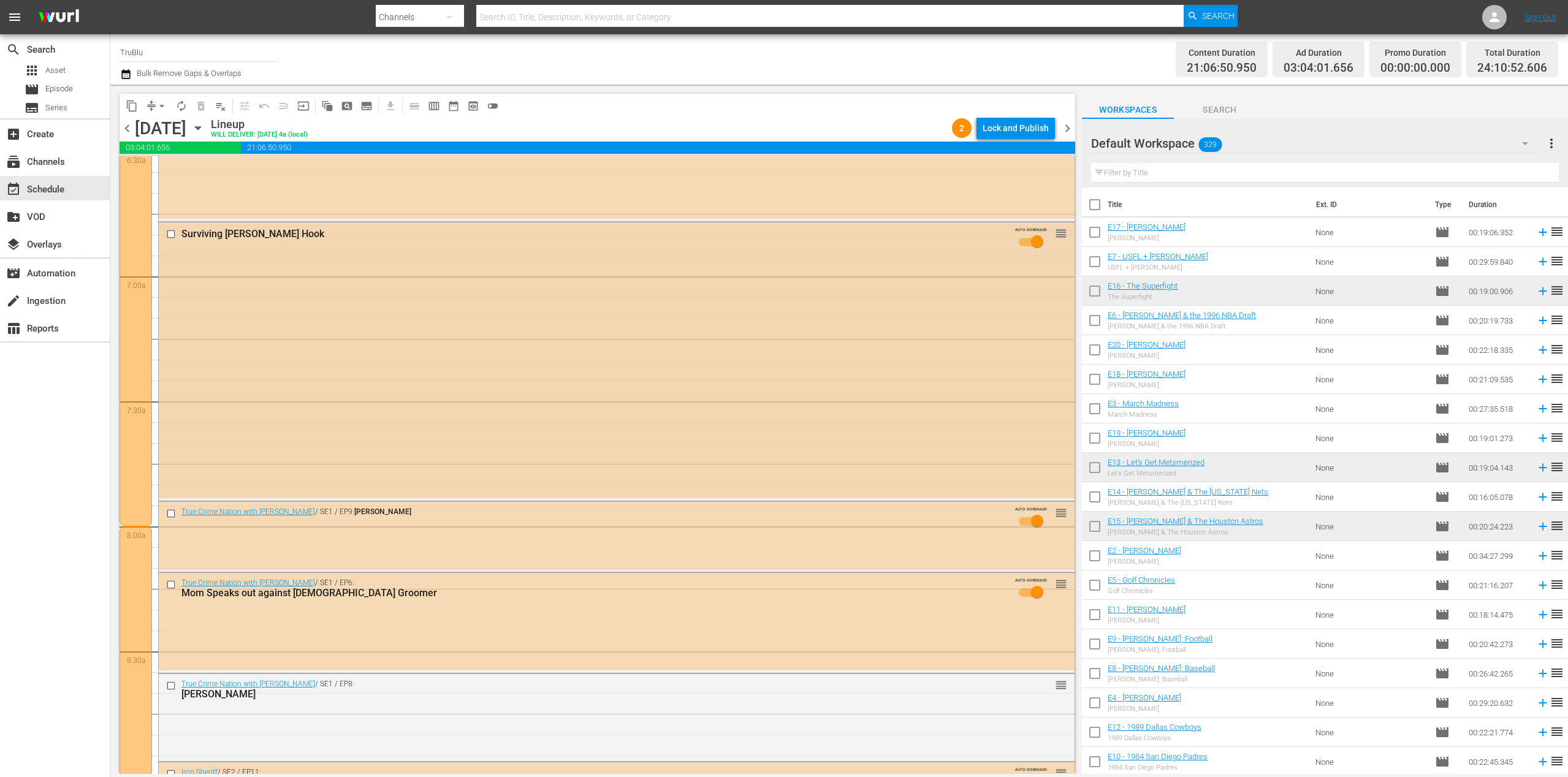
scroll to position [2043, 0]
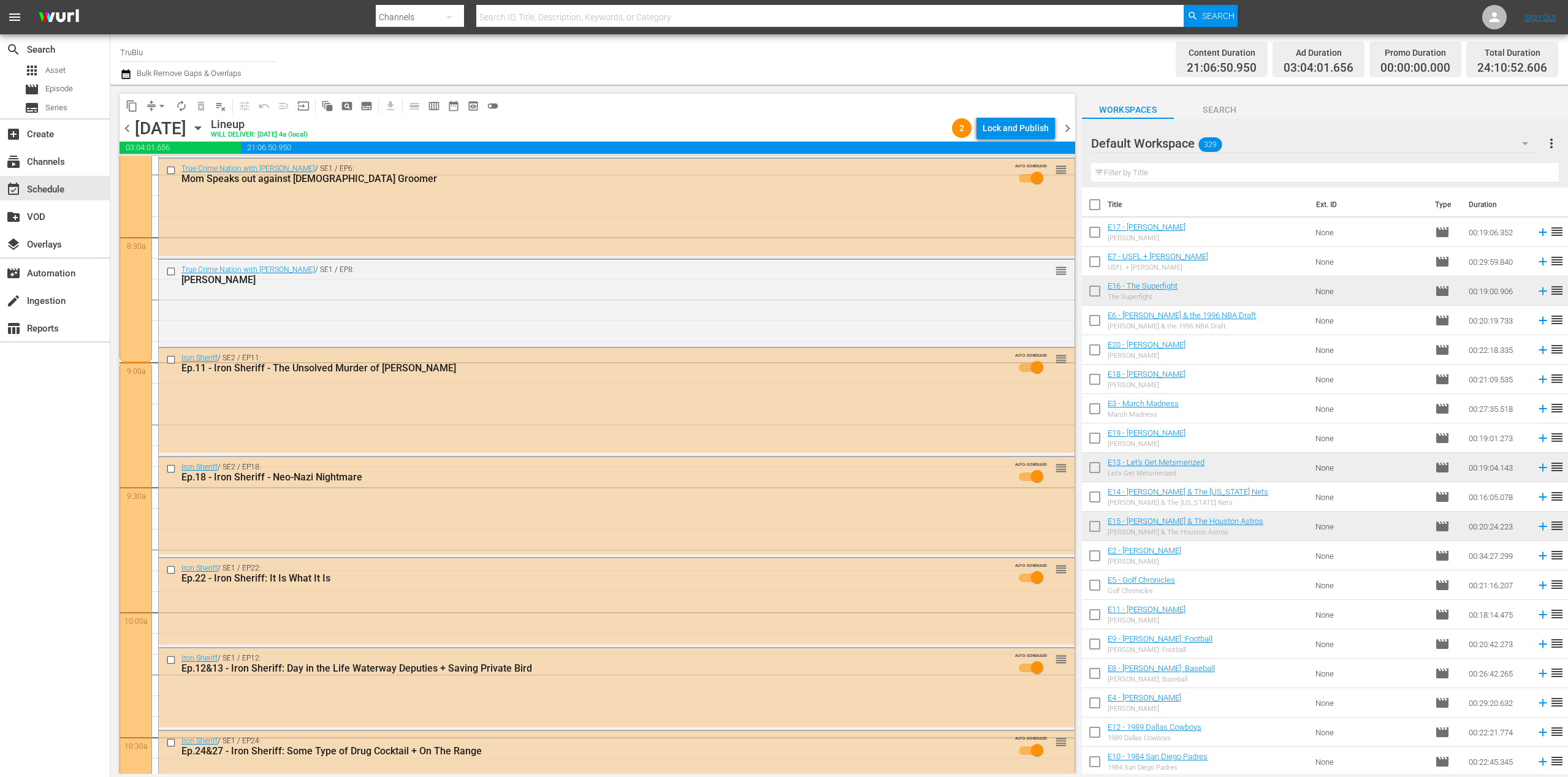
click at [1067, 129] on span "chevron_right" at bounding box center [1067, 129] width 16 height 16
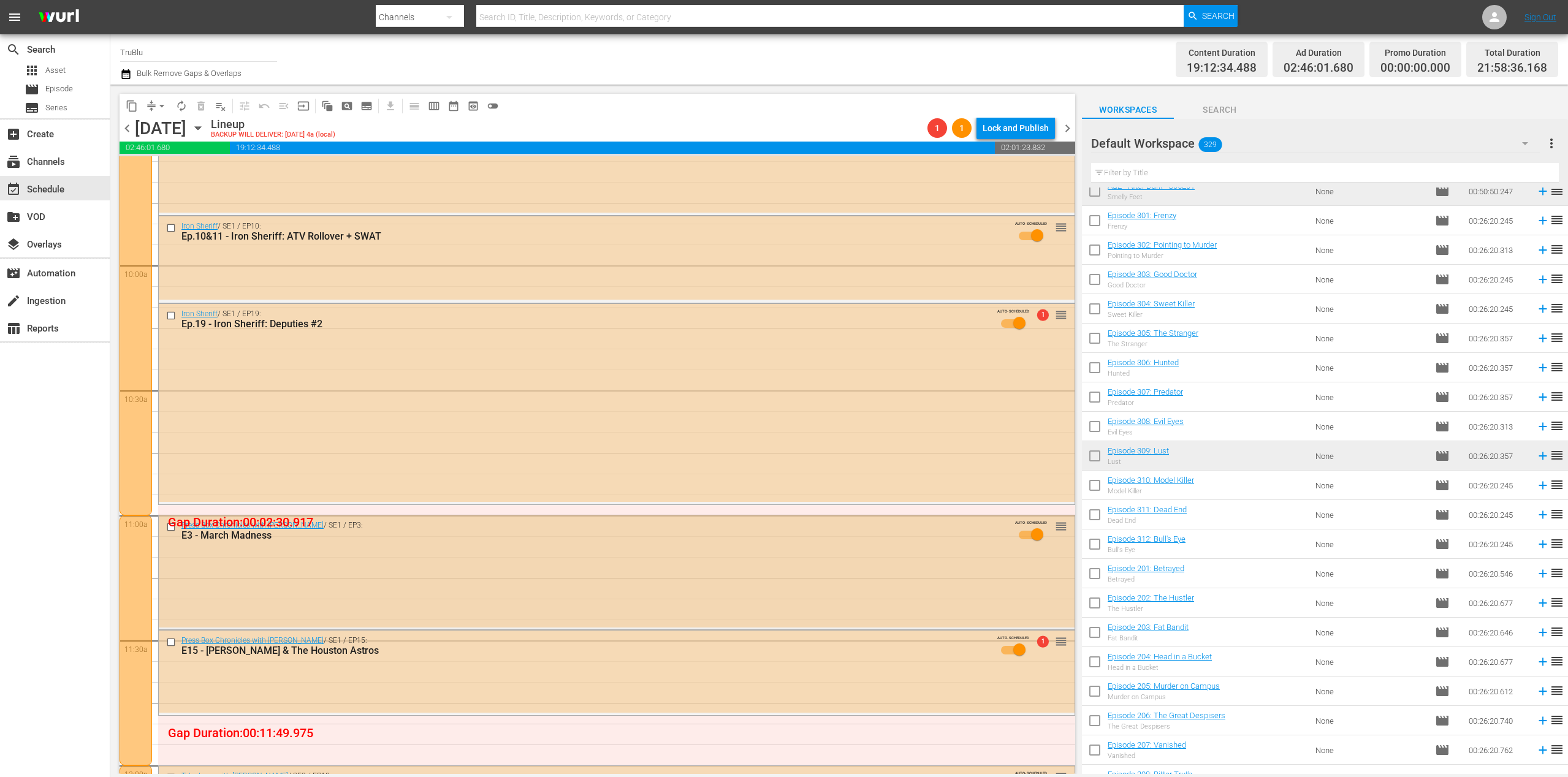
scroll to position [2499, 0]
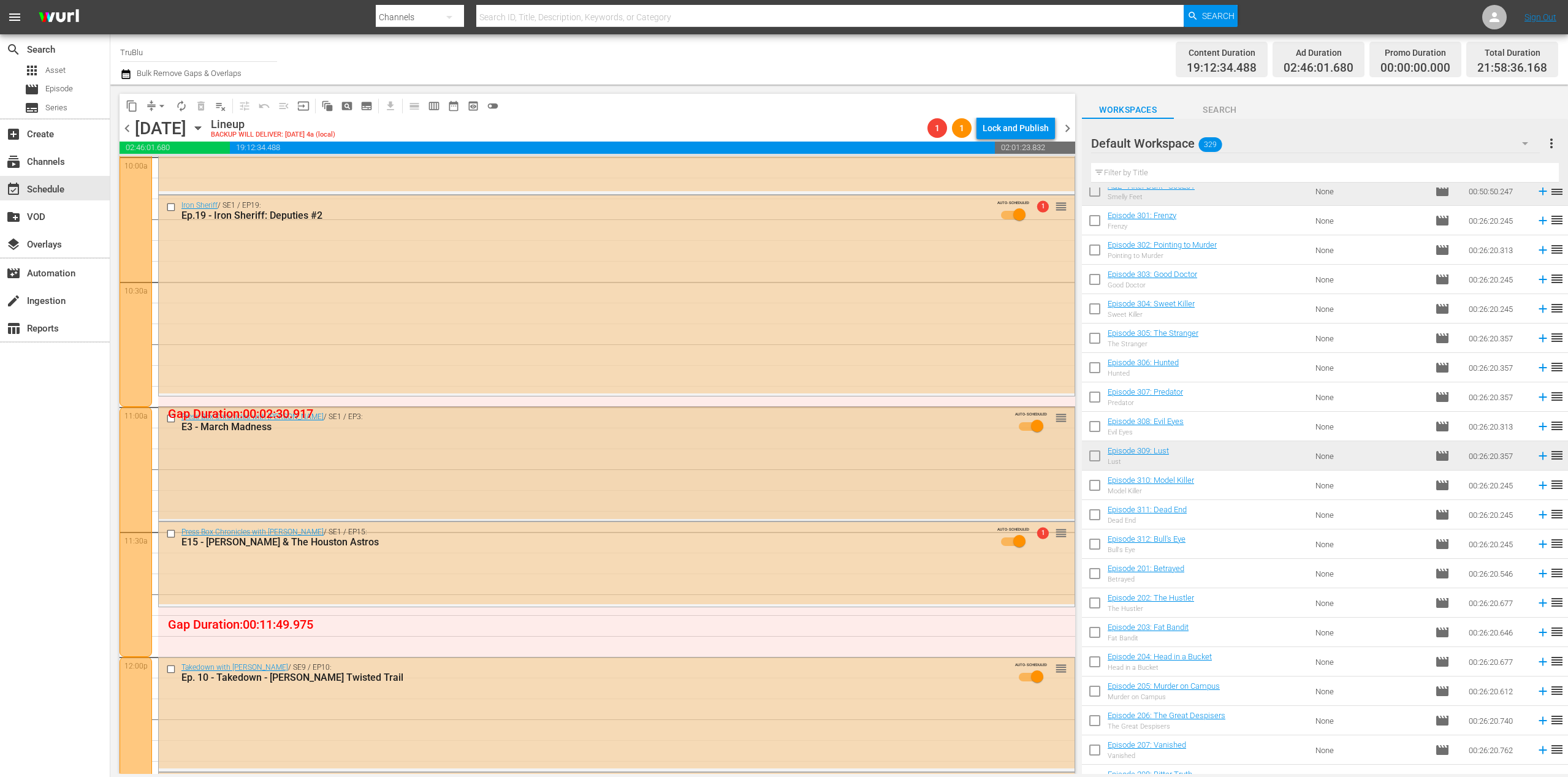
click at [632, 467] on div "Press Box Chronicles with [PERSON_NAME] / SE1 / EP3: E3 - March Madness AUTO-SC…" at bounding box center [617, 462] width 915 height 111
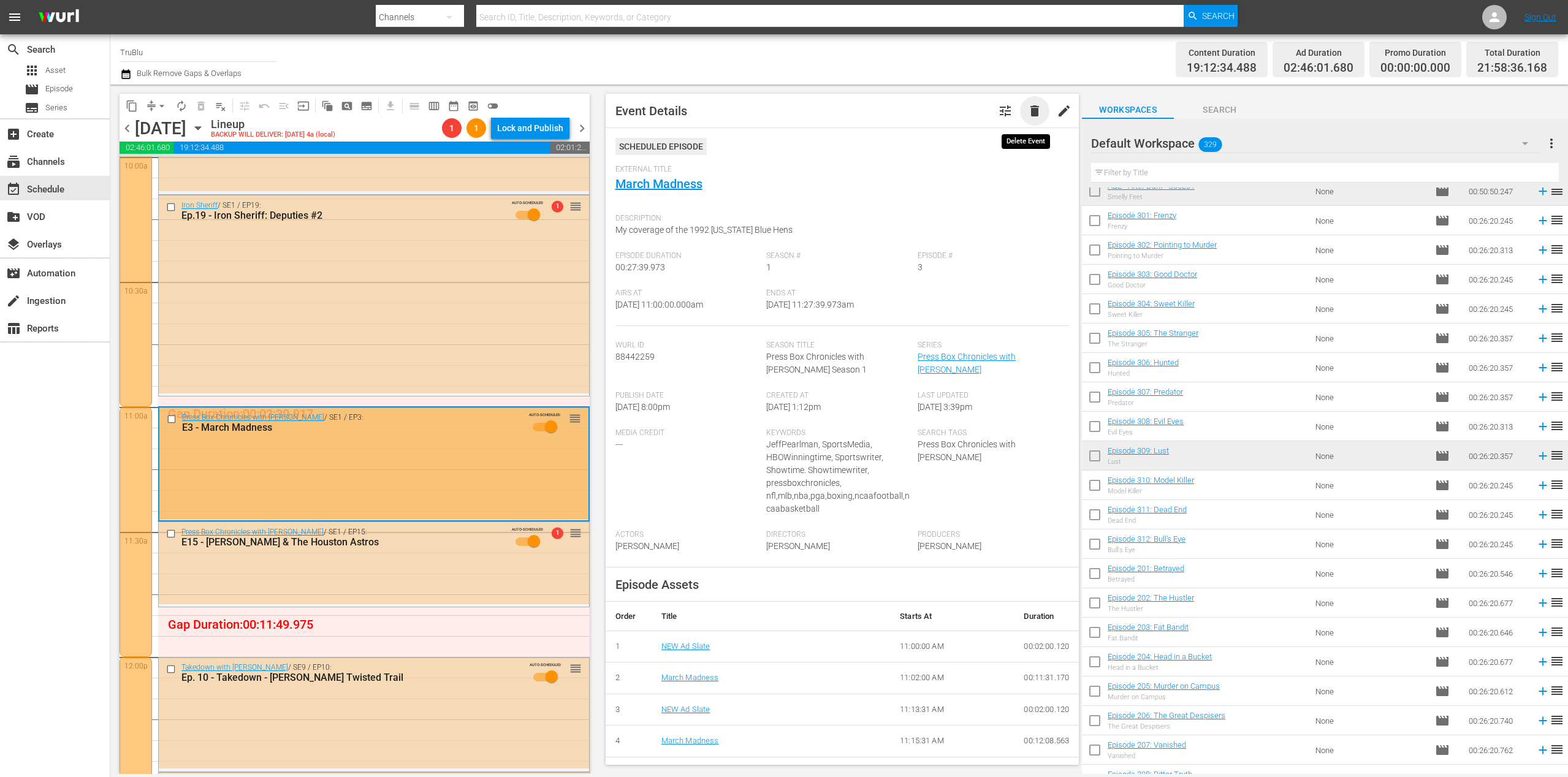
click at [1033, 109] on span "delete" at bounding box center [1035, 111] width 15 height 15
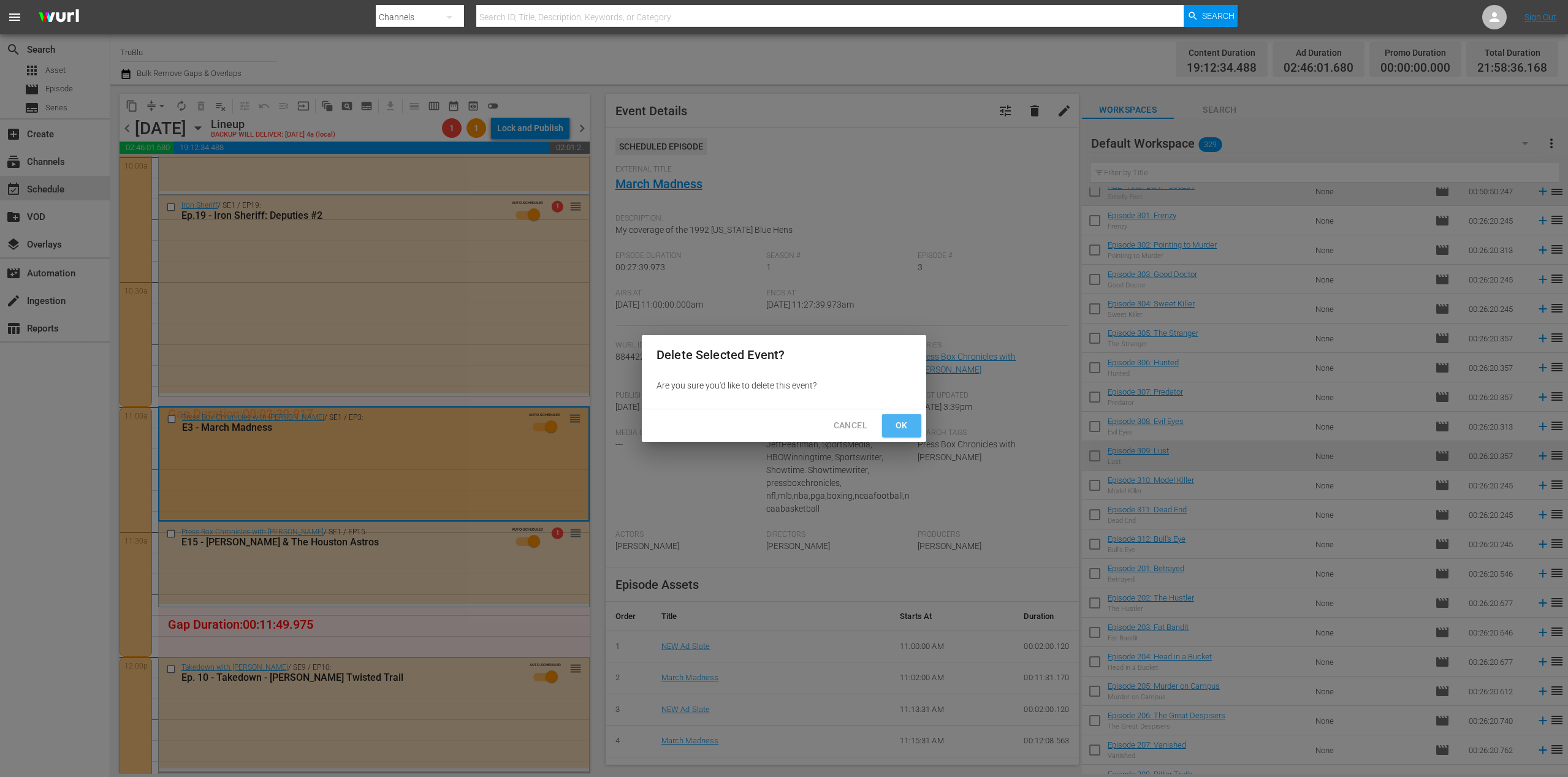
click at [910, 429] on span "Ok" at bounding box center [901, 426] width 19 height 16
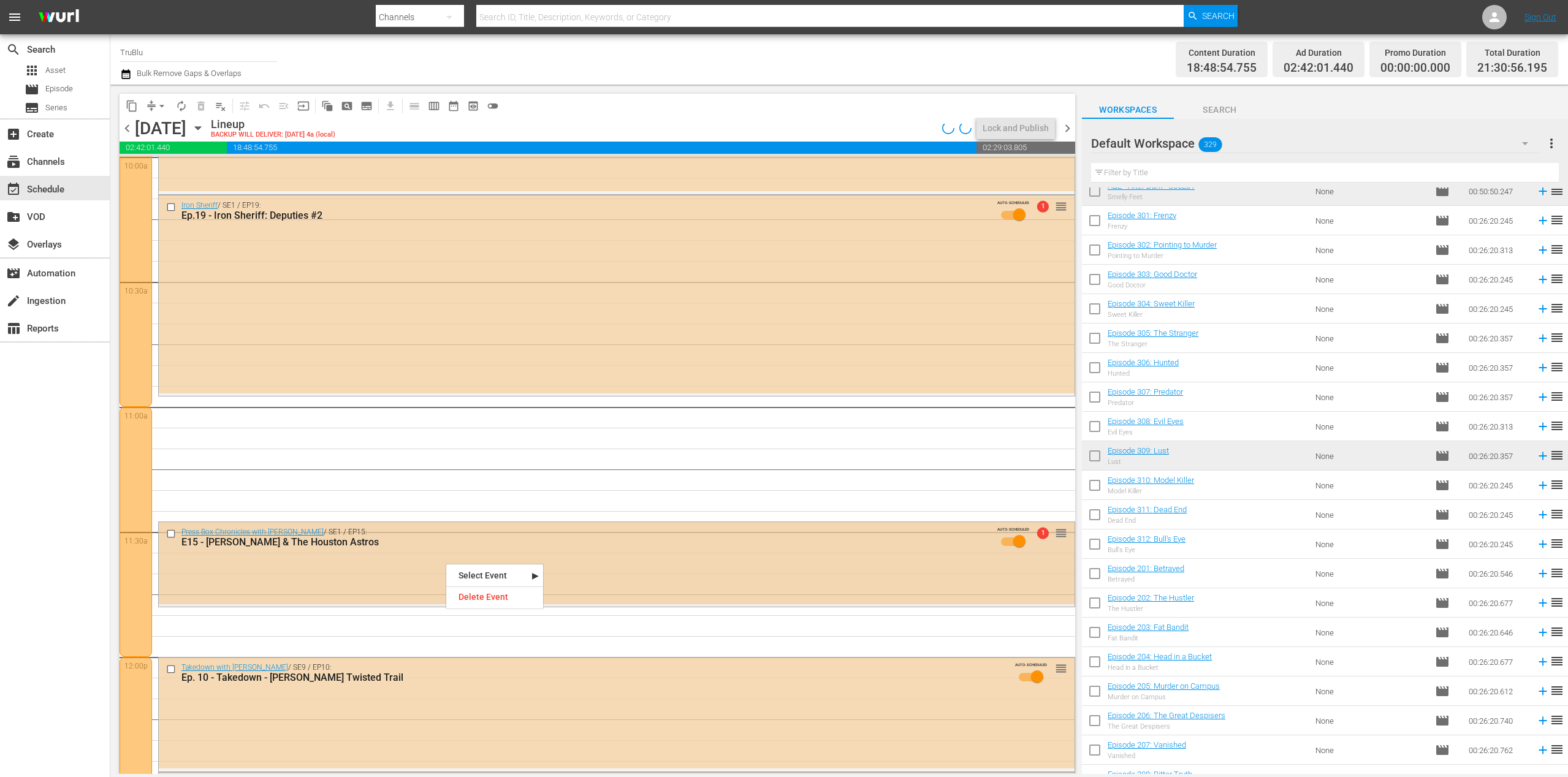
click at [508, 550] on div "Press Box Chronicles with [PERSON_NAME] / SE1 / EP15: E15 - [PERSON_NAME] & The…" at bounding box center [617, 540] width 915 height 37
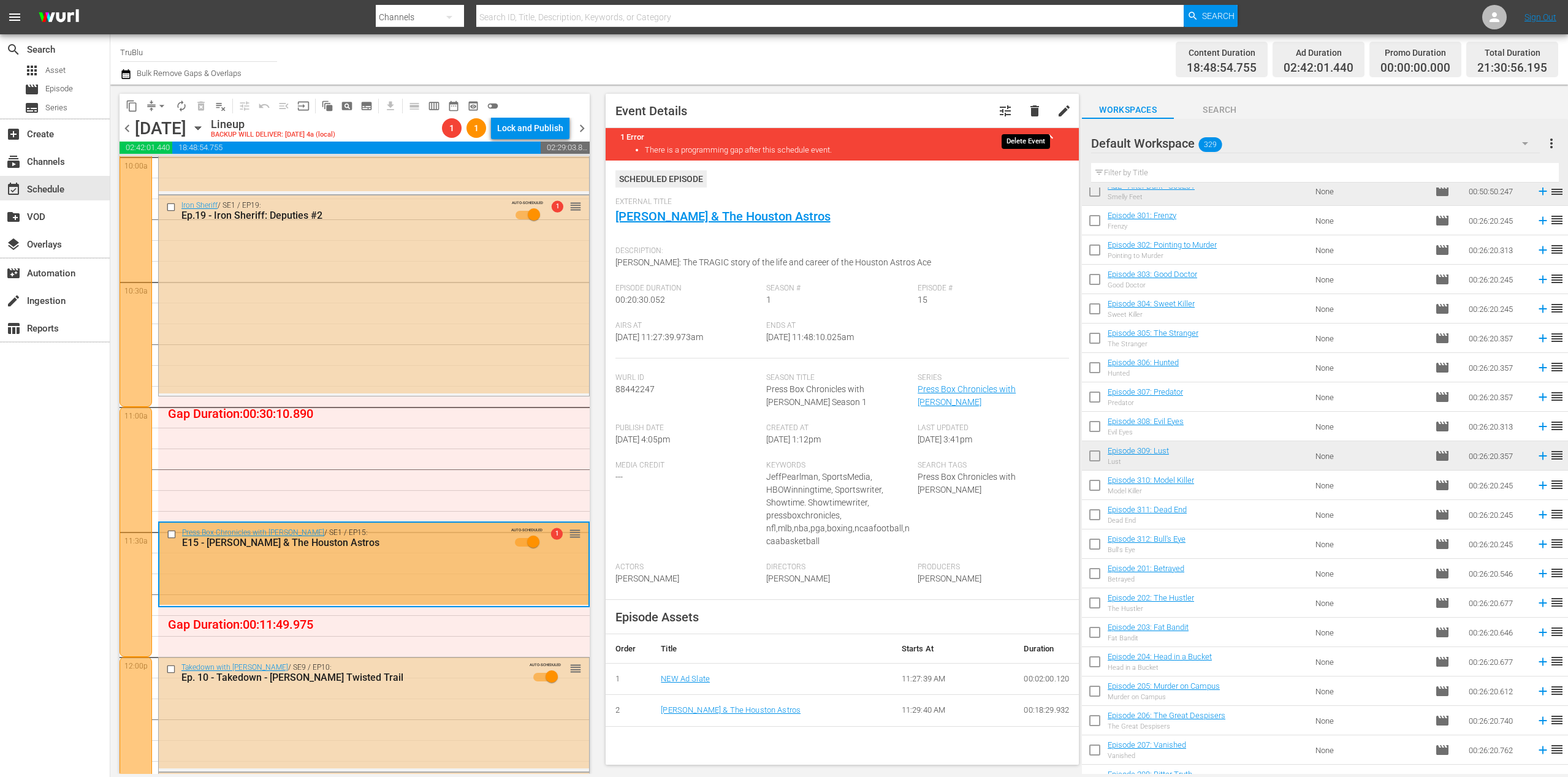
click at [1030, 107] on span "delete" at bounding box center [1035, 111] width 15 height 15
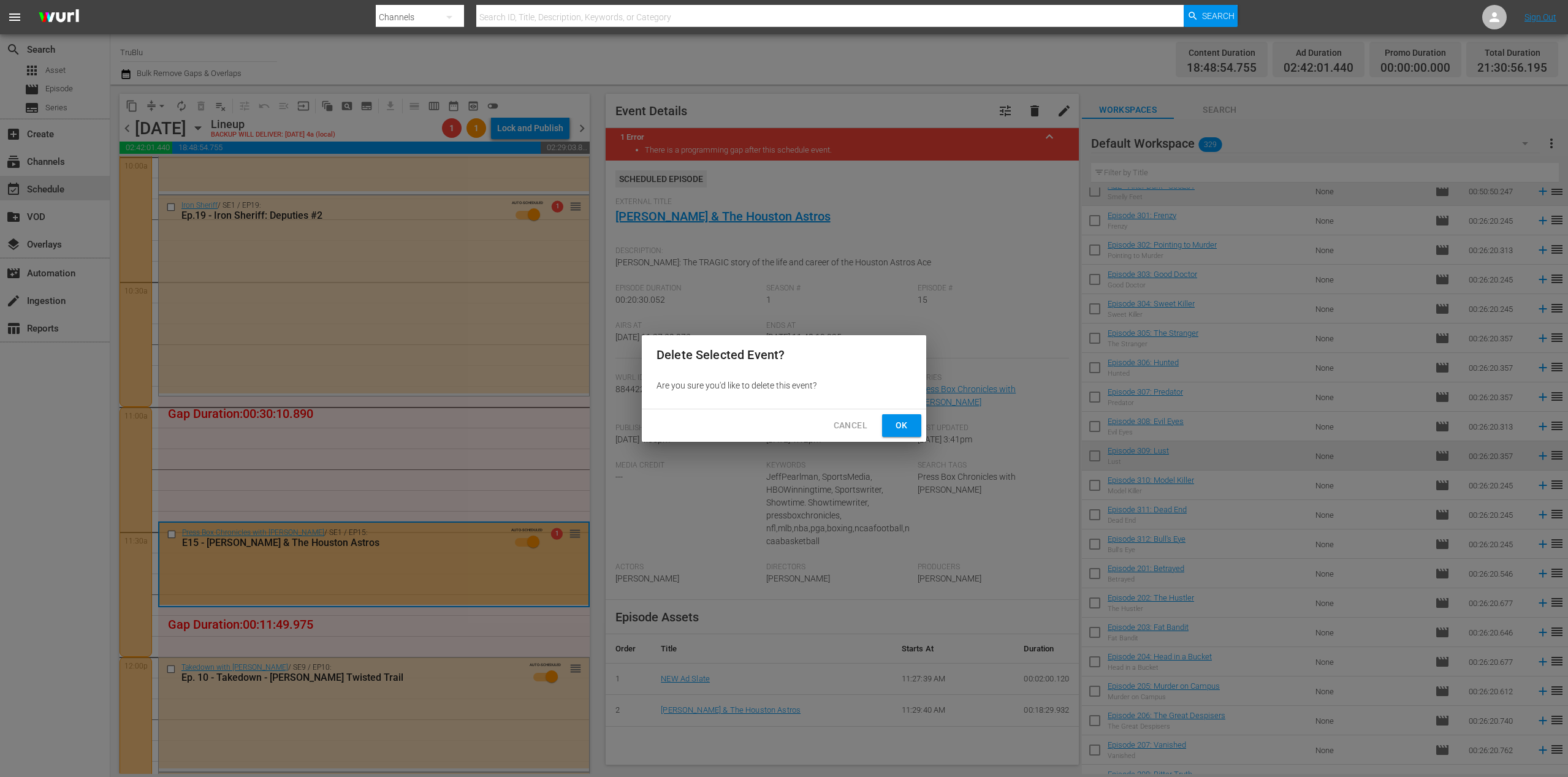
click at [891, 424] on button "Ok" at bounding box center [901, 425] width 39 height 23
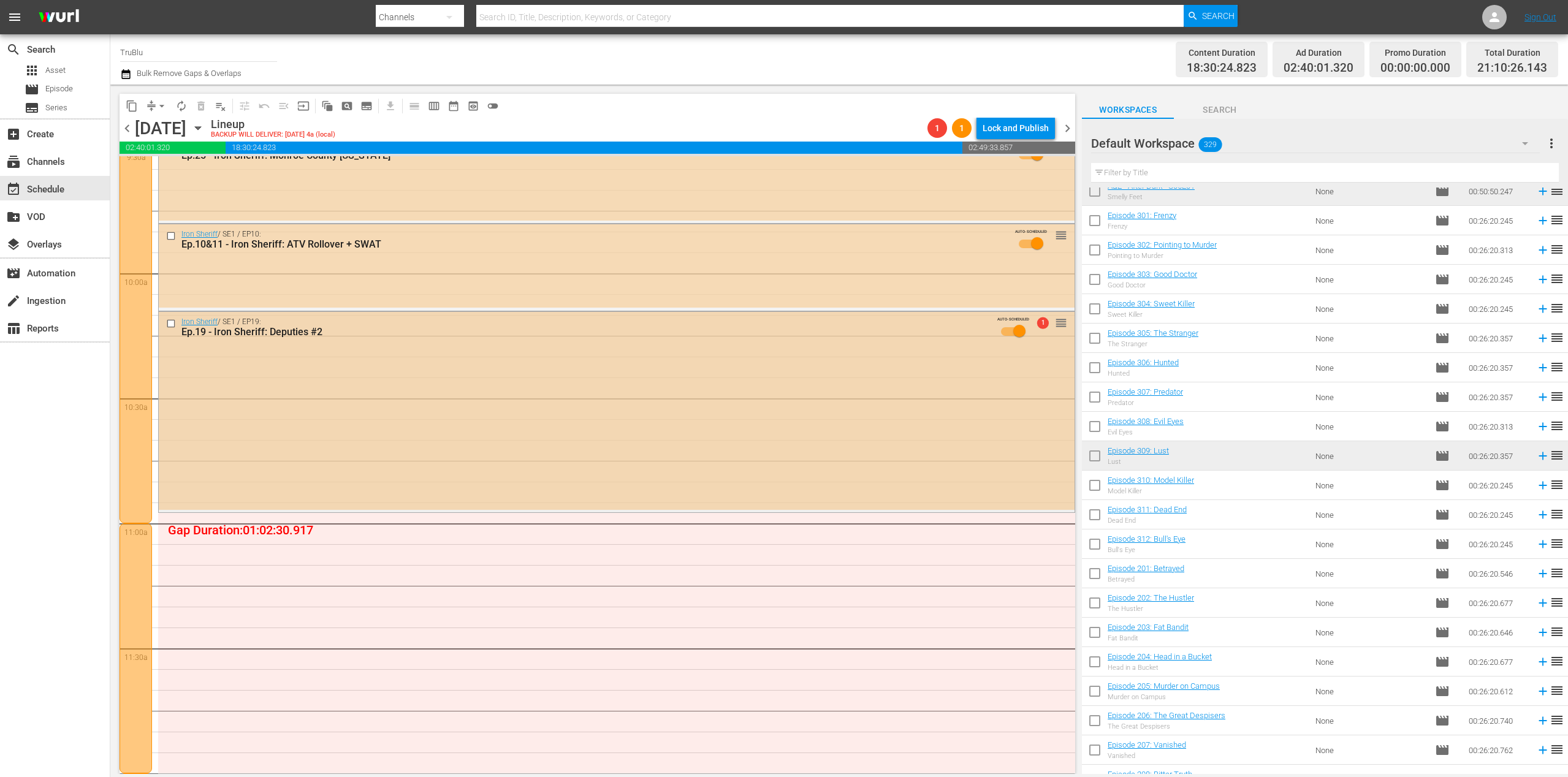
scroll to position [2622, 0]
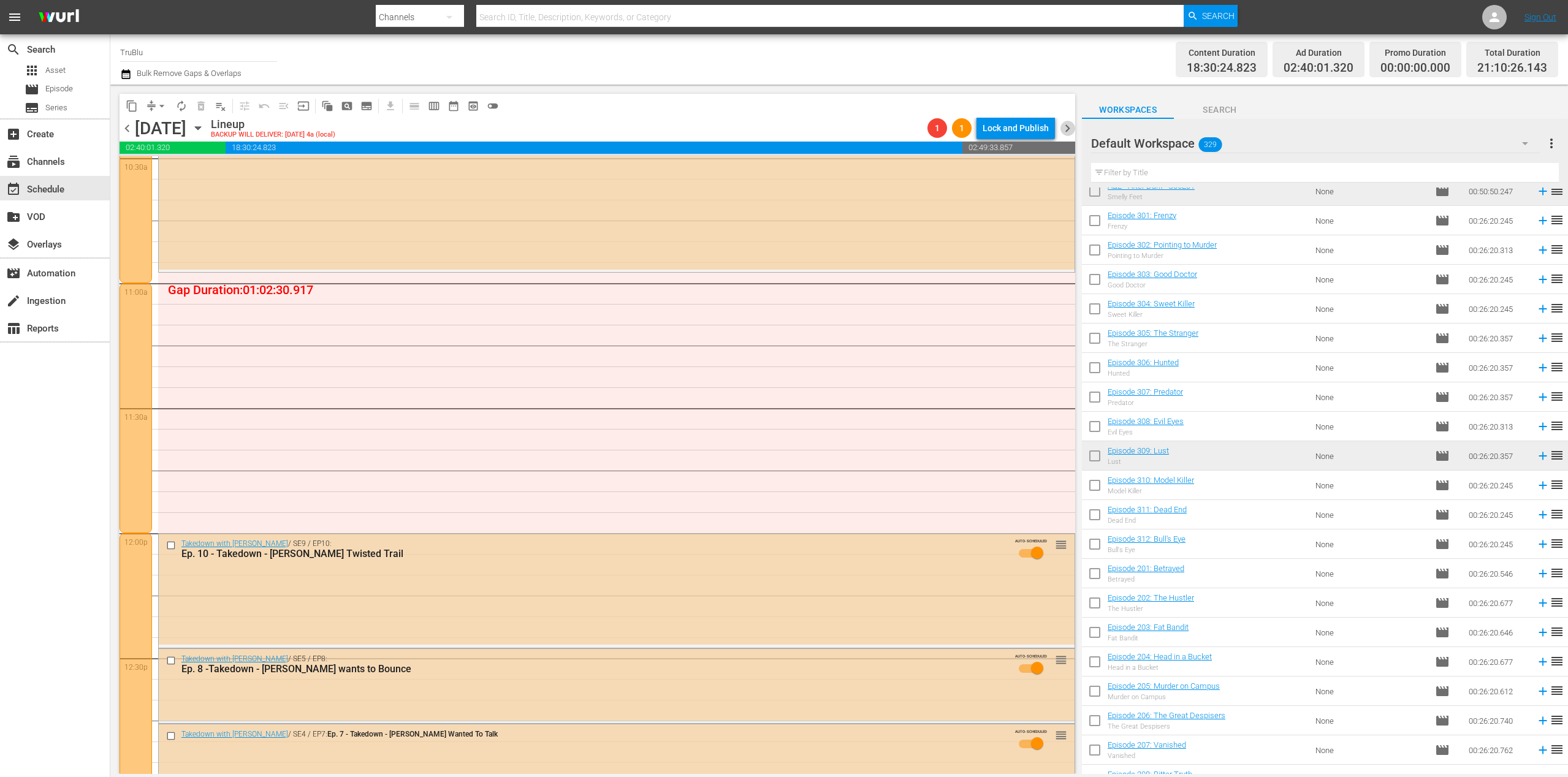
click at [1070, 129] on span "chevron_right" at bounding box center [1067, 129] width 16 height 16
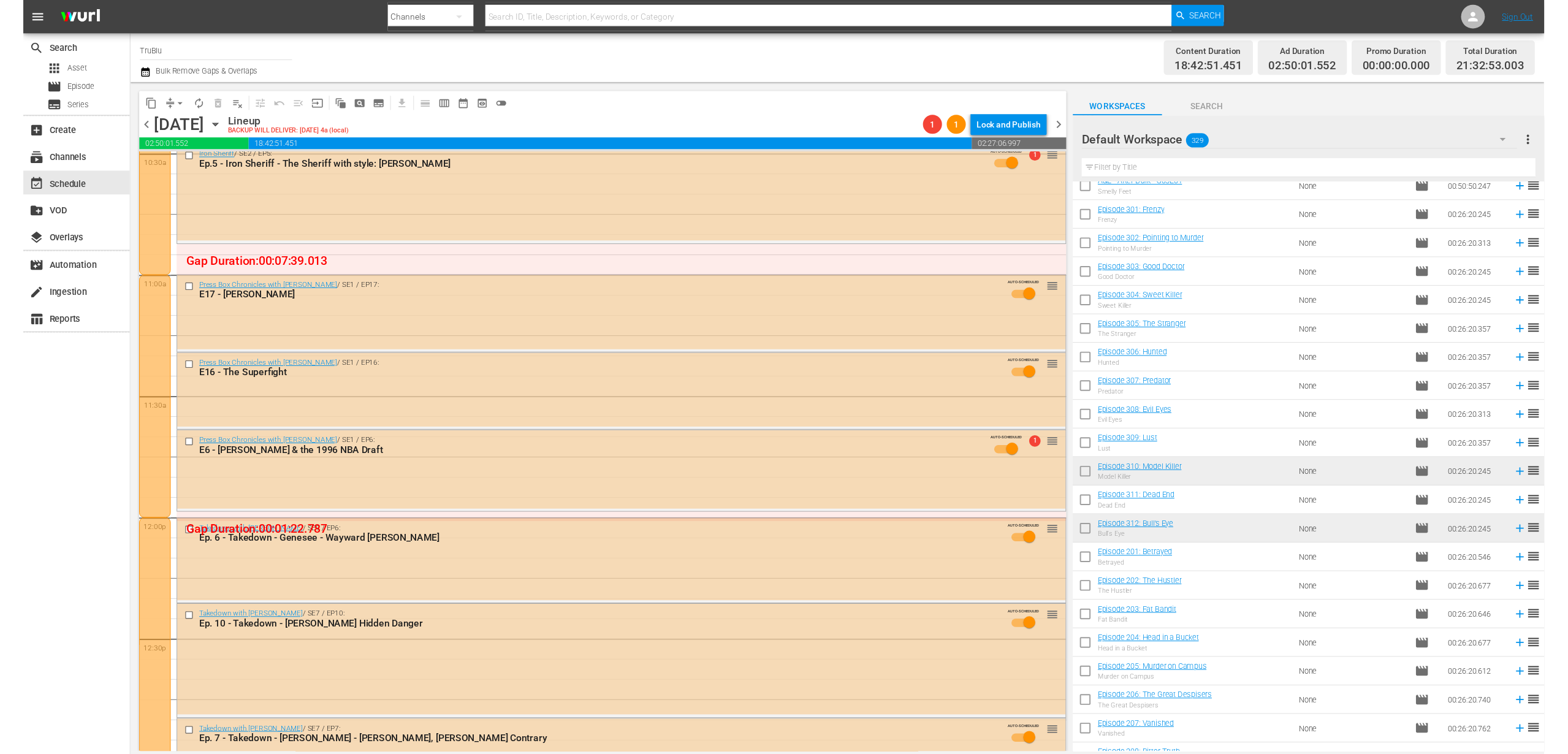
scroll to position [2062, 0]
